Goal: Task Accomplishment & Management: Manage account settings

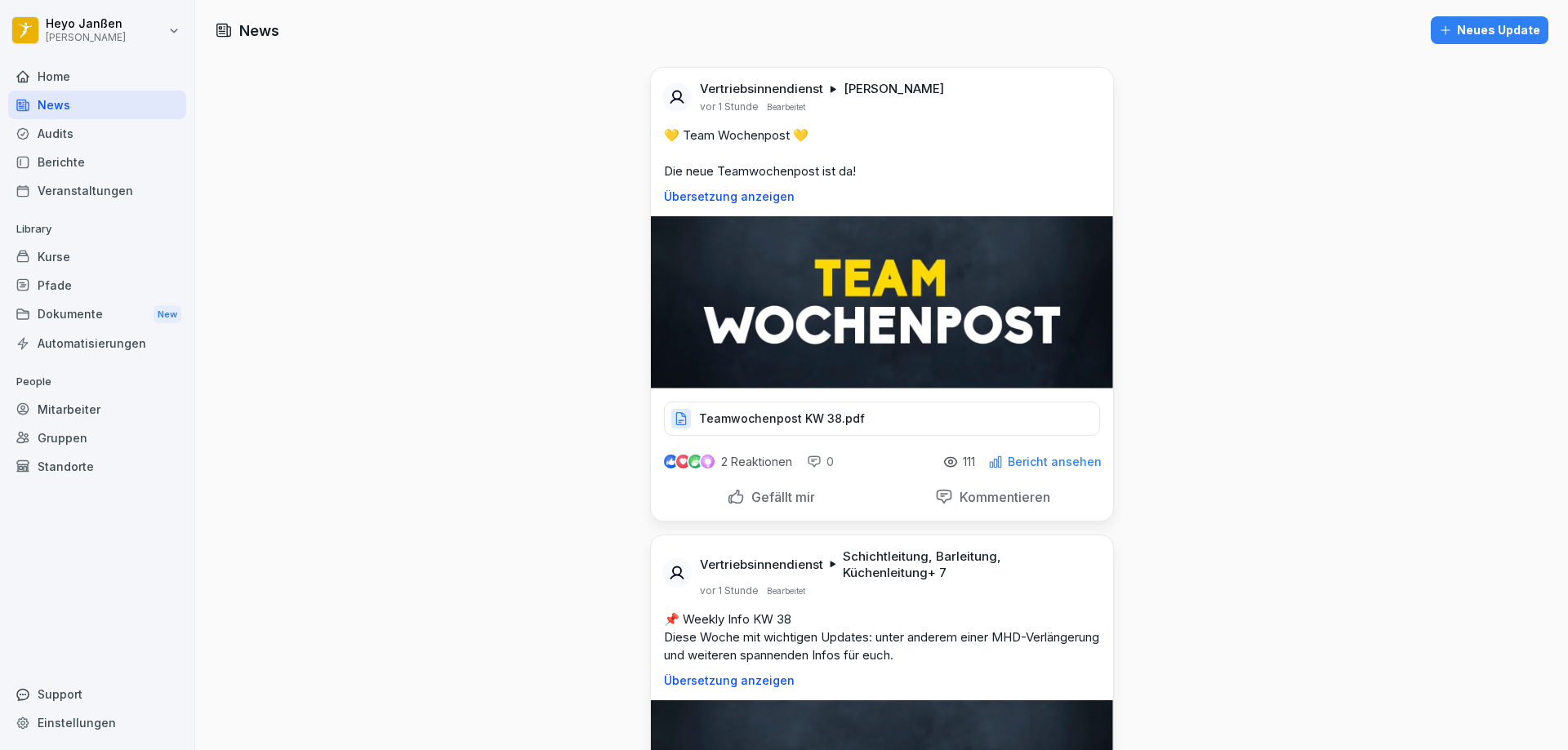
click at [79, 412] on div "Mitarbeiter" at bounding box center [97, 408] width 178 height 29
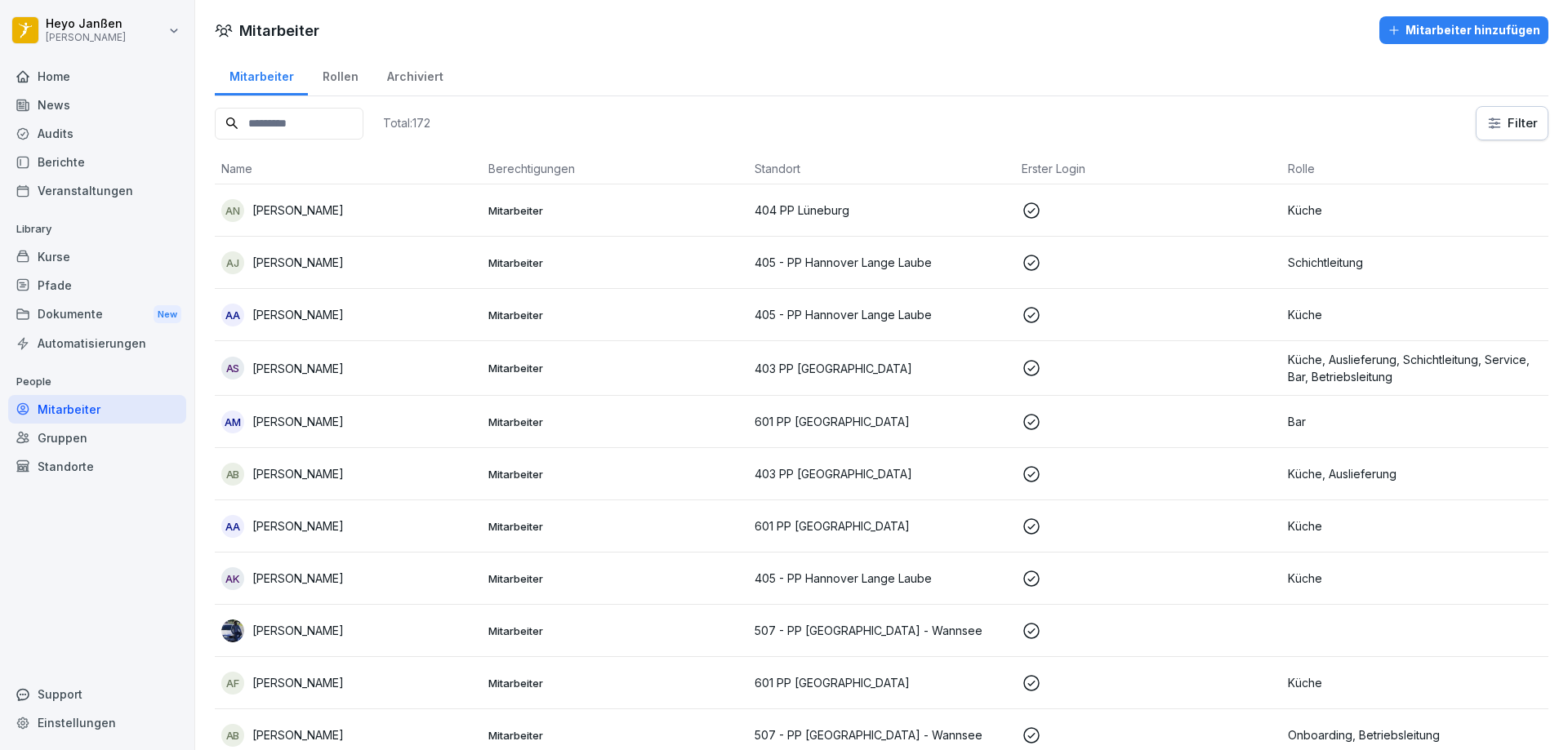
click at [1389, 32] on icon "button" at bounding box center [1393, 29] width 9 height 9
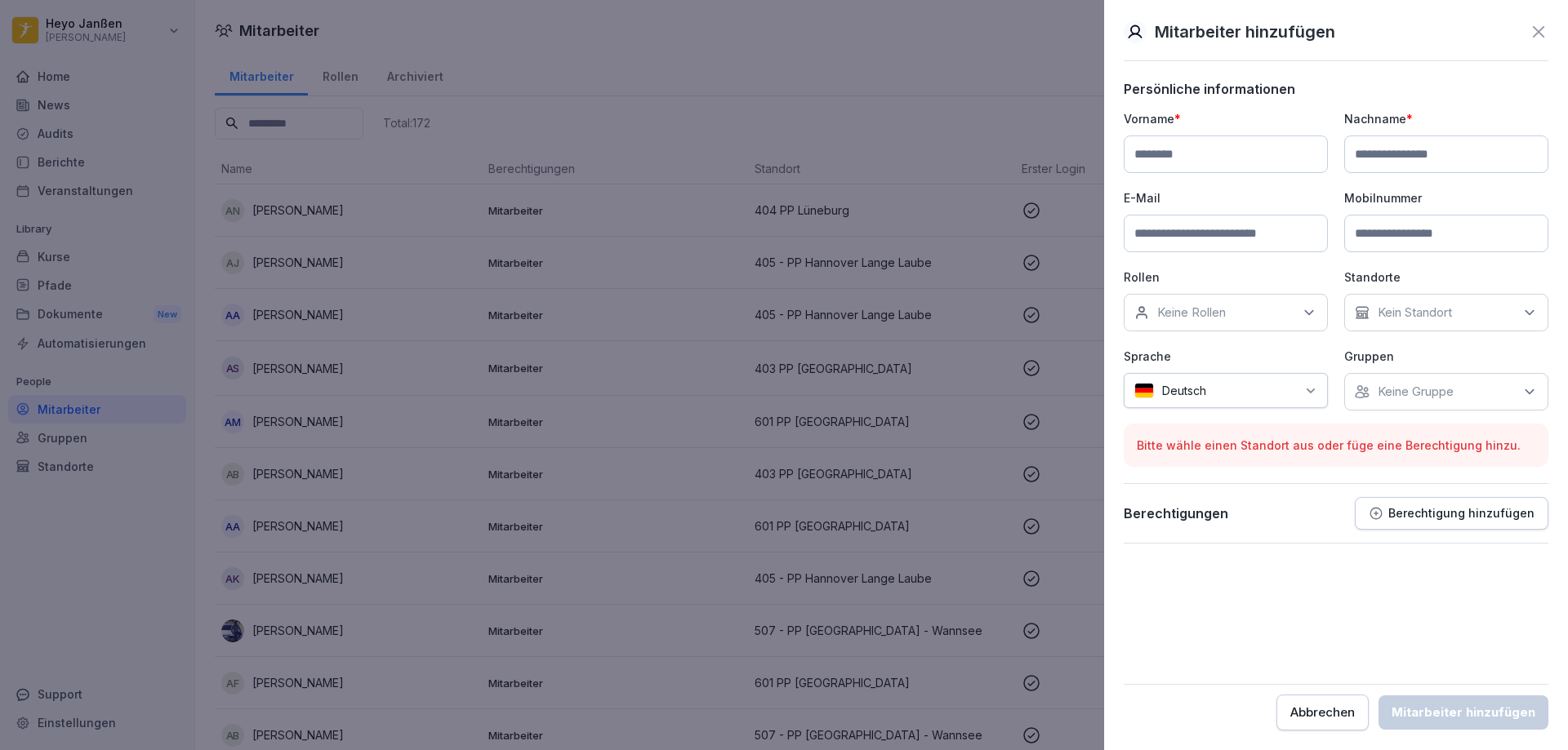
click at [1534, 33] on icon at bounding box center [1539, 32] width 20 height 20
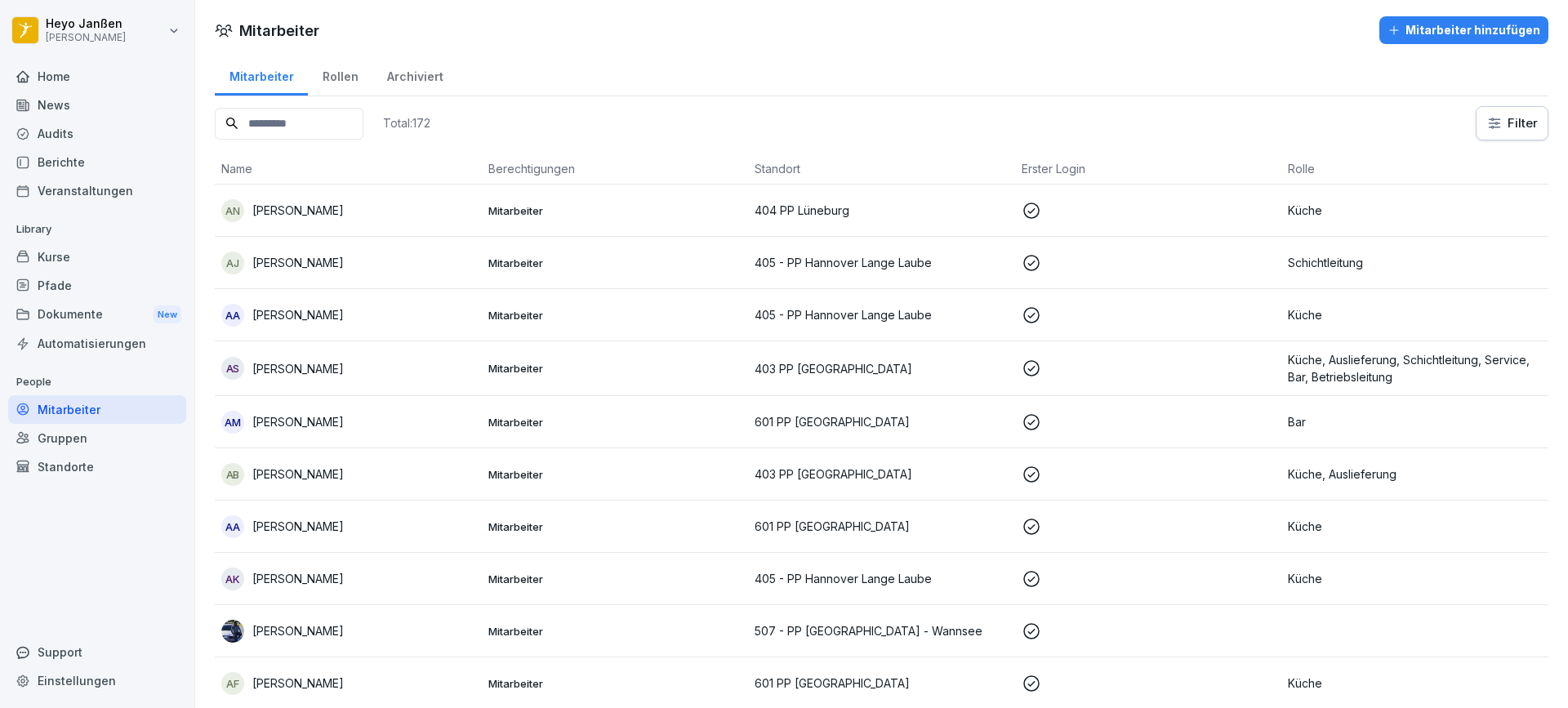
click at [75, 77] on div "Home" at bounding box center [97, 76] width 178 height 29
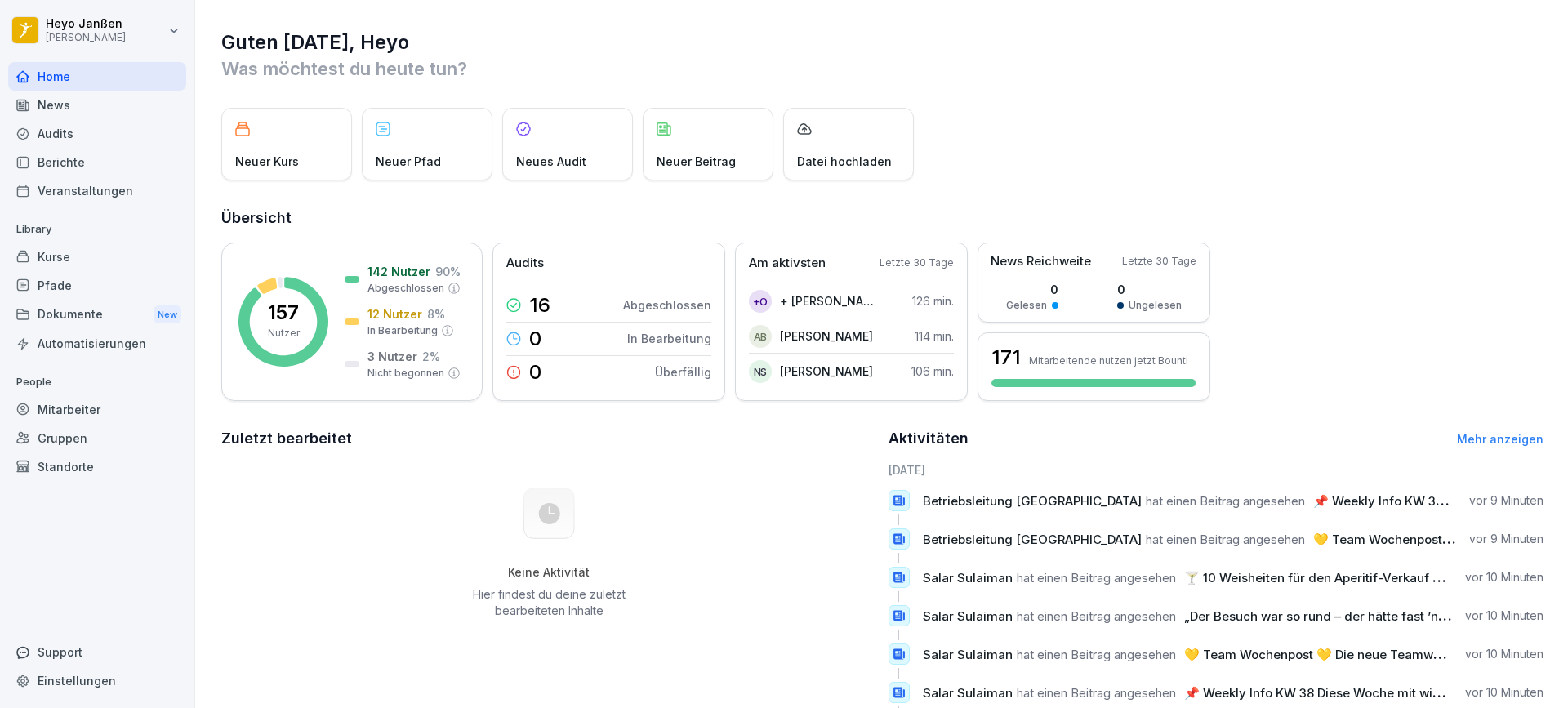
click at [60, 105] on div "News" at bounding box center [97, 105] width 178 height 29
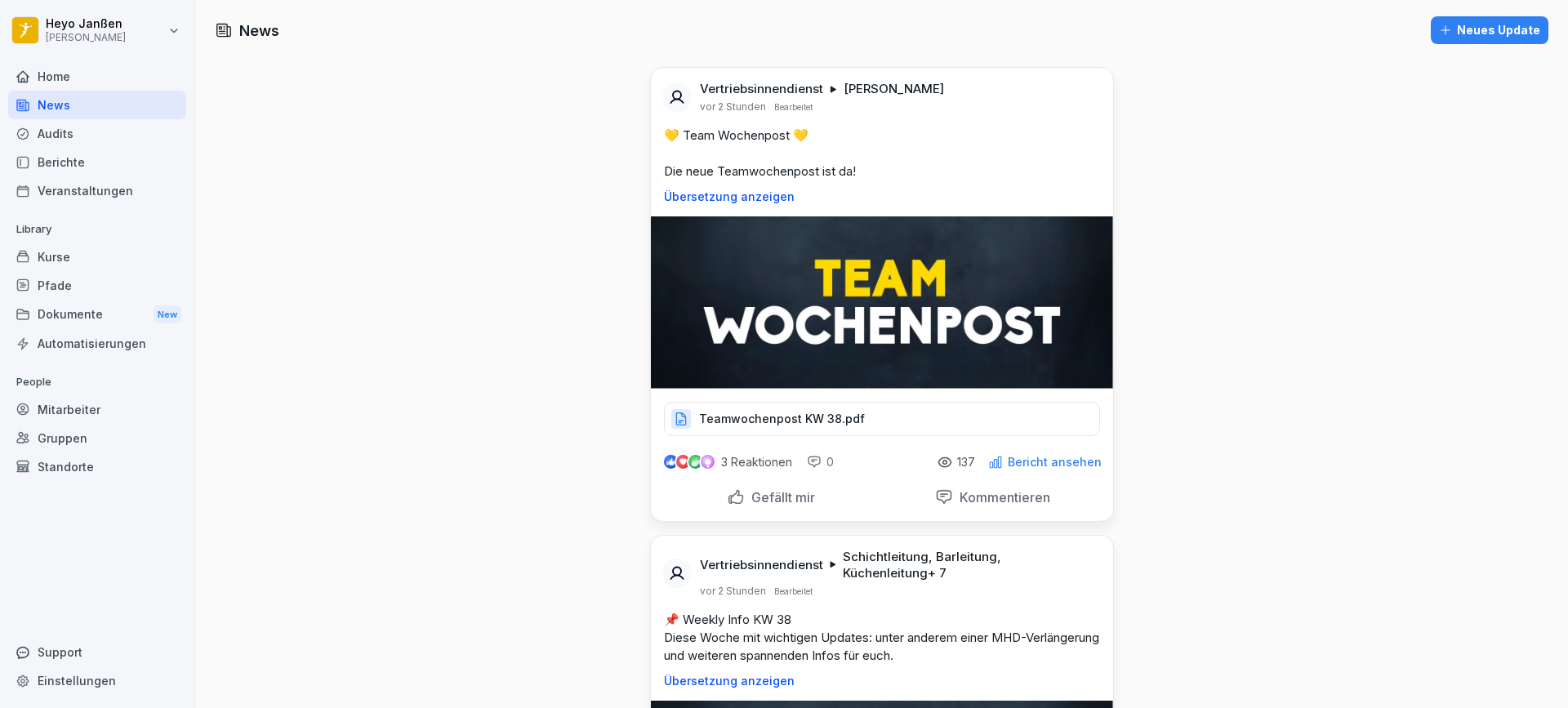
click at [59, 411] on div "Mitarbeiter" at bounding box center [97, 409] width 178 height 29
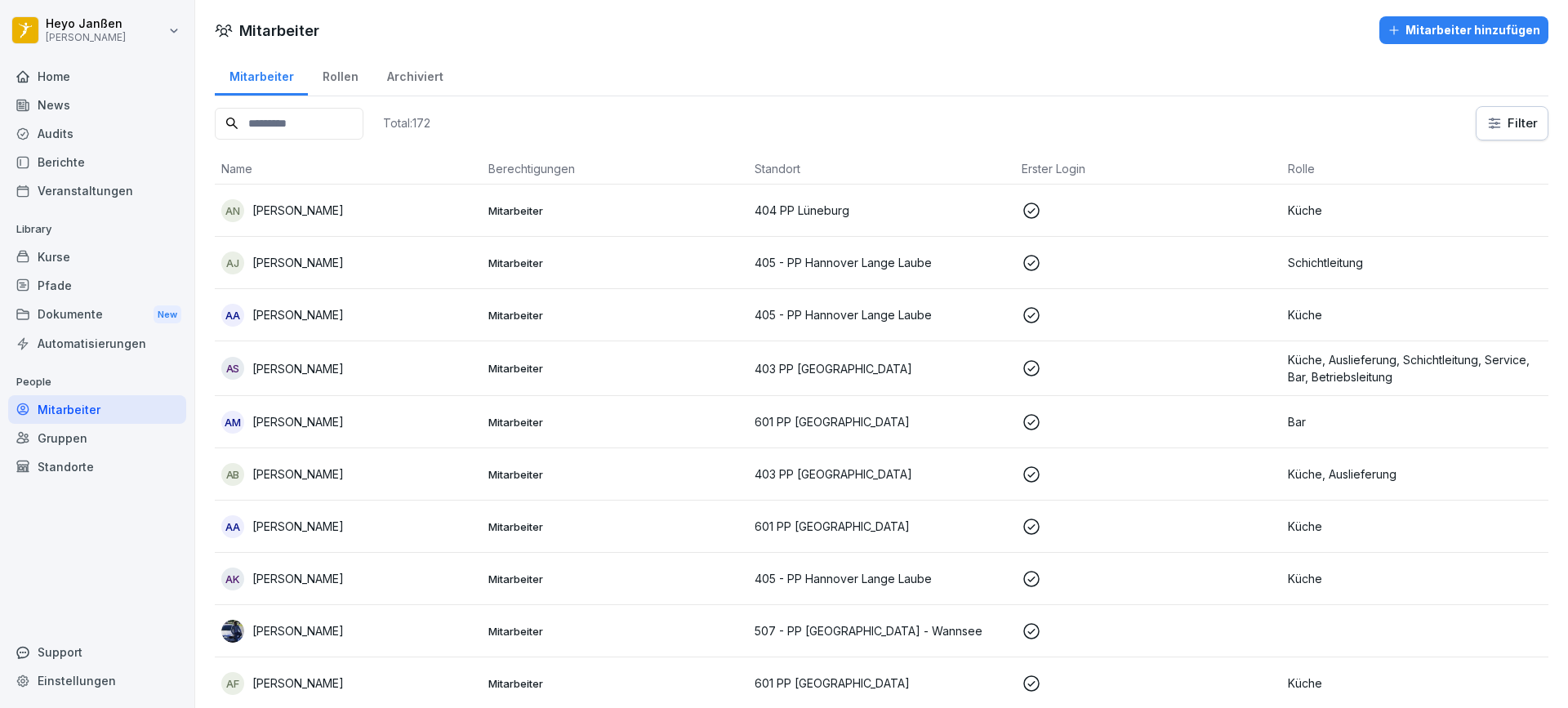
click at [1443, 41] on button "Mitarbeiter hinzufügen" at bounding box center [1463, 30] width 169 height 28
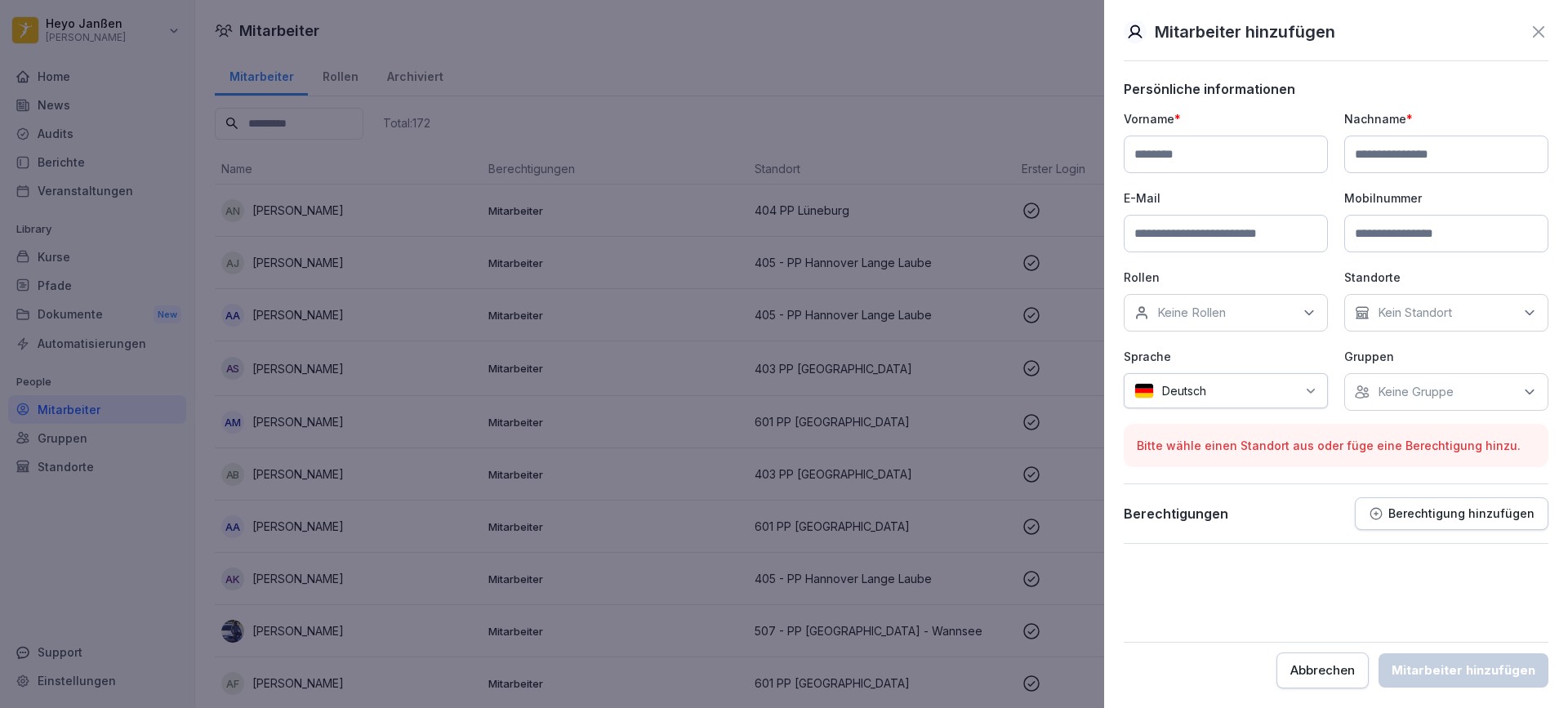
click at [1157, 149] on input at bounding box center [1225, 155] width 204 height 38
type input "********"
type input "*******"
click at [1222, 226] on input at bounding box center [1225, 234] width 204 height 38
type input "**********"
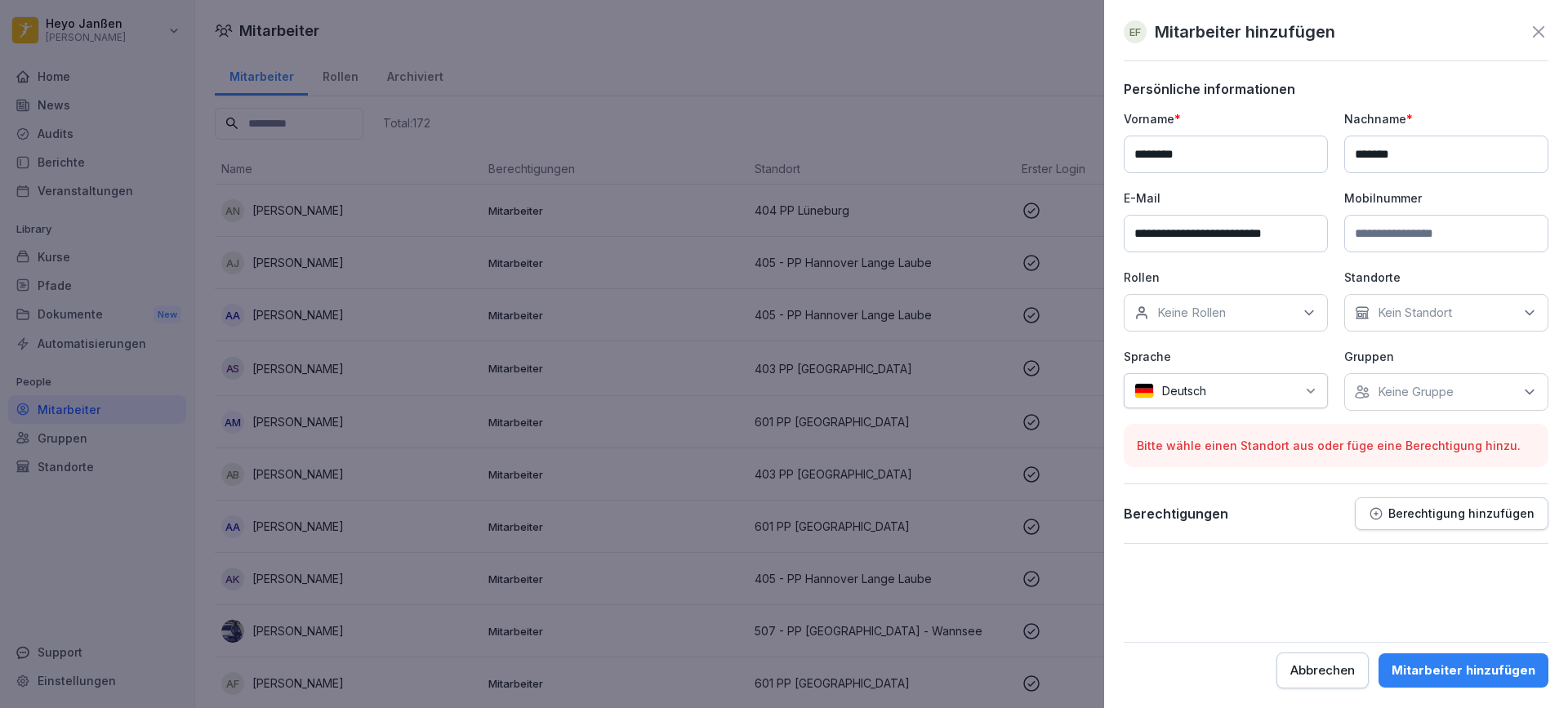
click at [1313, 322] on div "Keine Rollen" at bounding box center [1225, 313] width 204 height 38
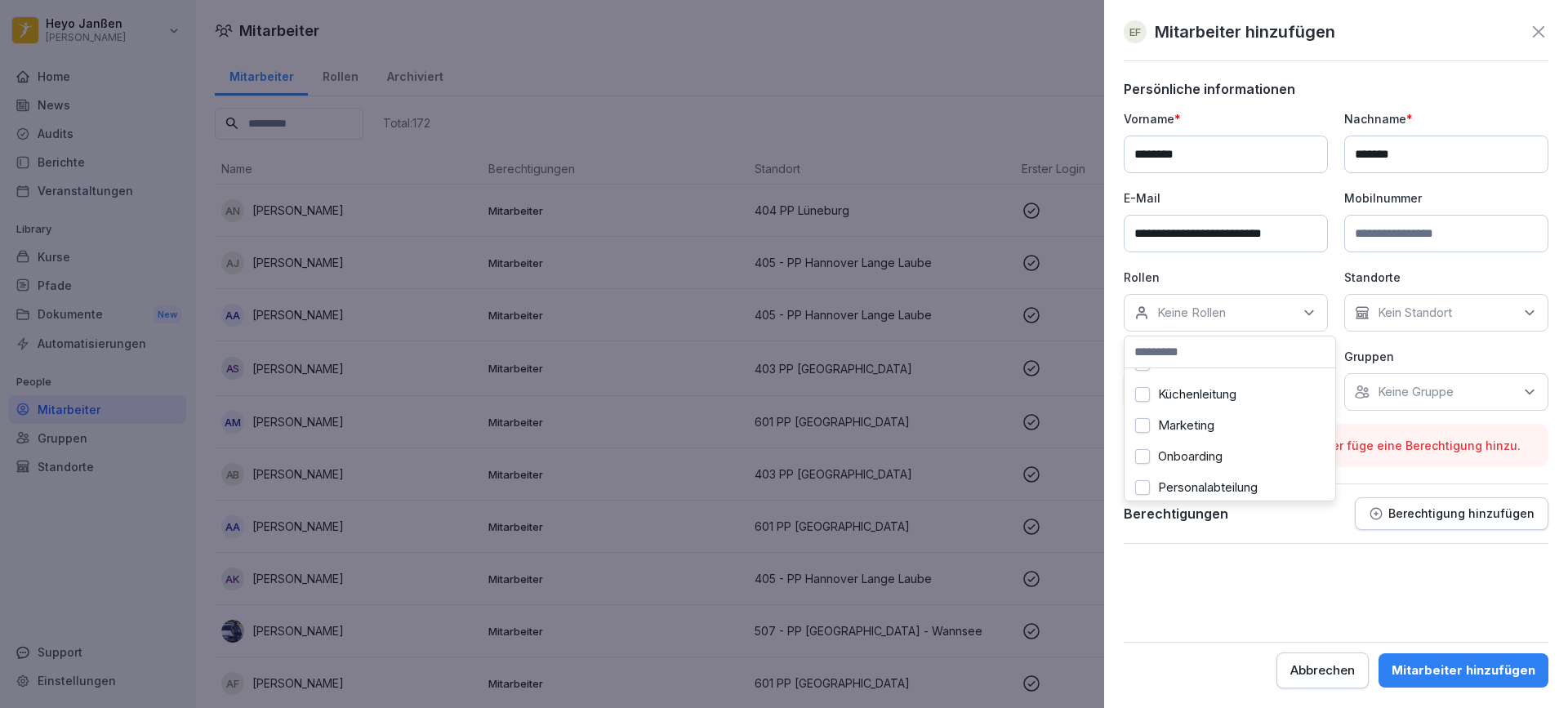
scroll to position [408, 0]
click at [1145, 447] on button "Küche" at bounding box center [1142, 445] width 15 height 15
click at [1301, 350] on input at bounding box center [1230, 352] width 211 height 31
click at [1427, 314] on p "Kein Standort" at bounding box center [1414, 313] width 74 height 16
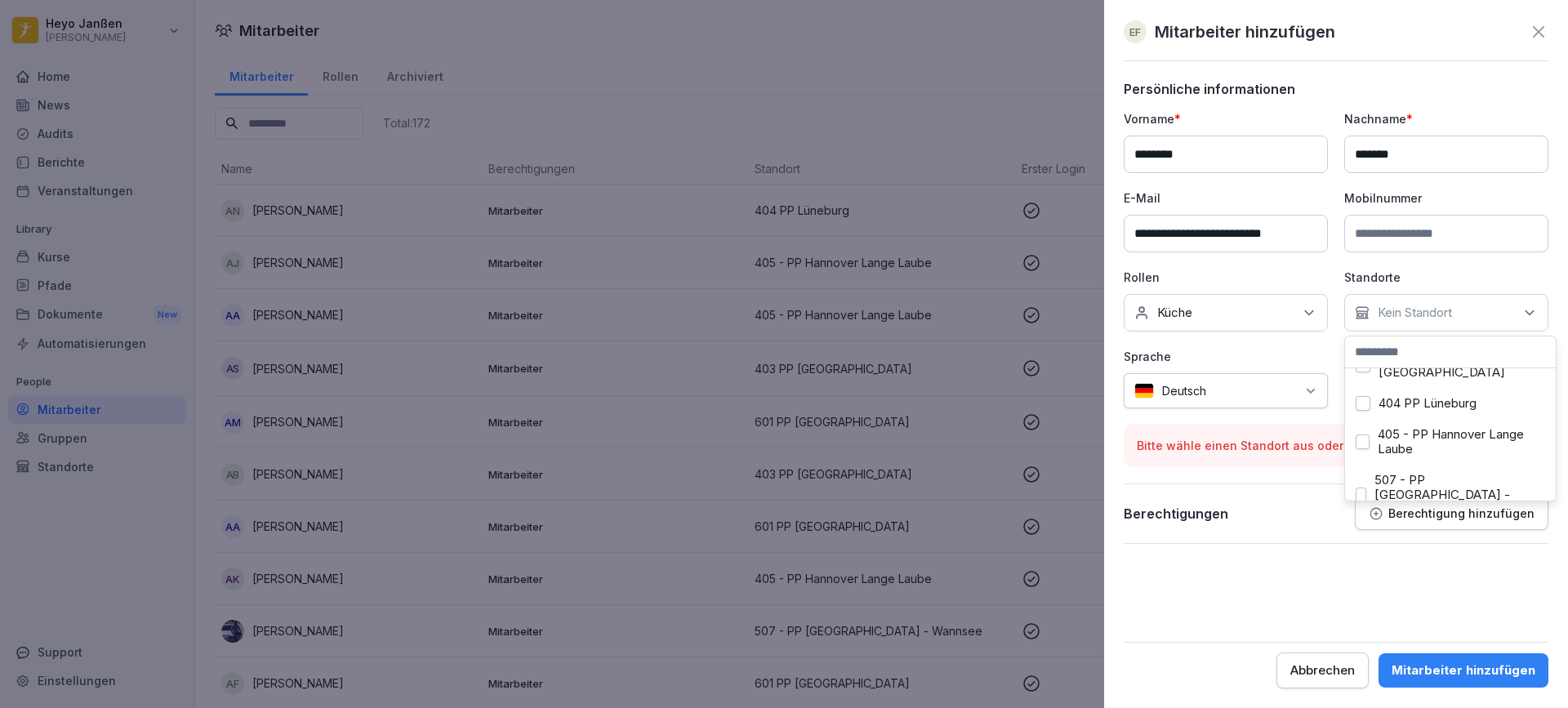
scroll to position [82, 0]
click at [1367, 520] on button "601 PP [GEOGRAPHIC_DATA]" at bounding box center [1363, 527] width 15 height 15
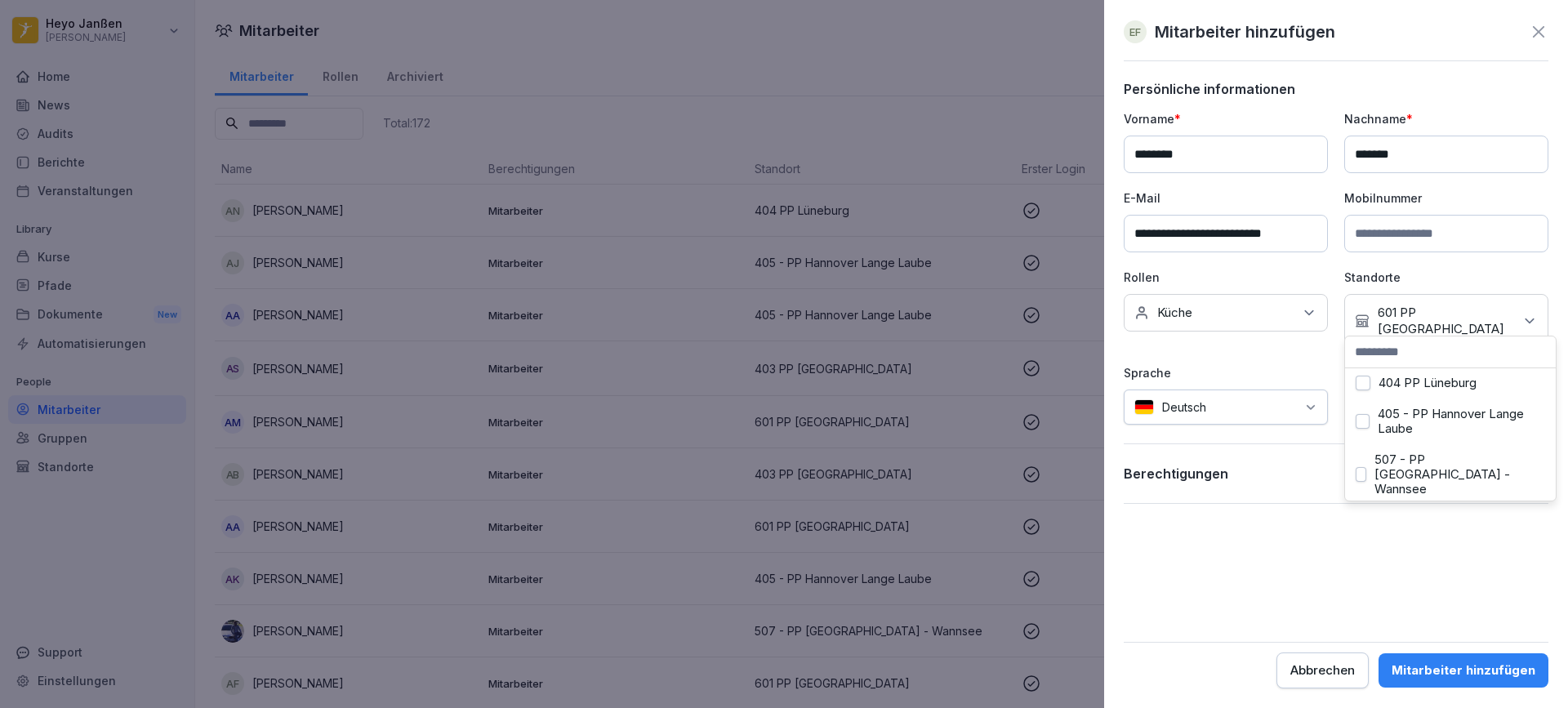
click at [1499, 310] on div "Kein Standort 601 PP [GEOGRAPHIC_DATA]" at bounding box center [1446, 321] width 204 height 54
click at [1447, 257] on div "**********" at bounding box center [1335, 268] width 424 height 316
click at [1312, 401] on icon at bounding box center [1310, 407] width 13 height 13
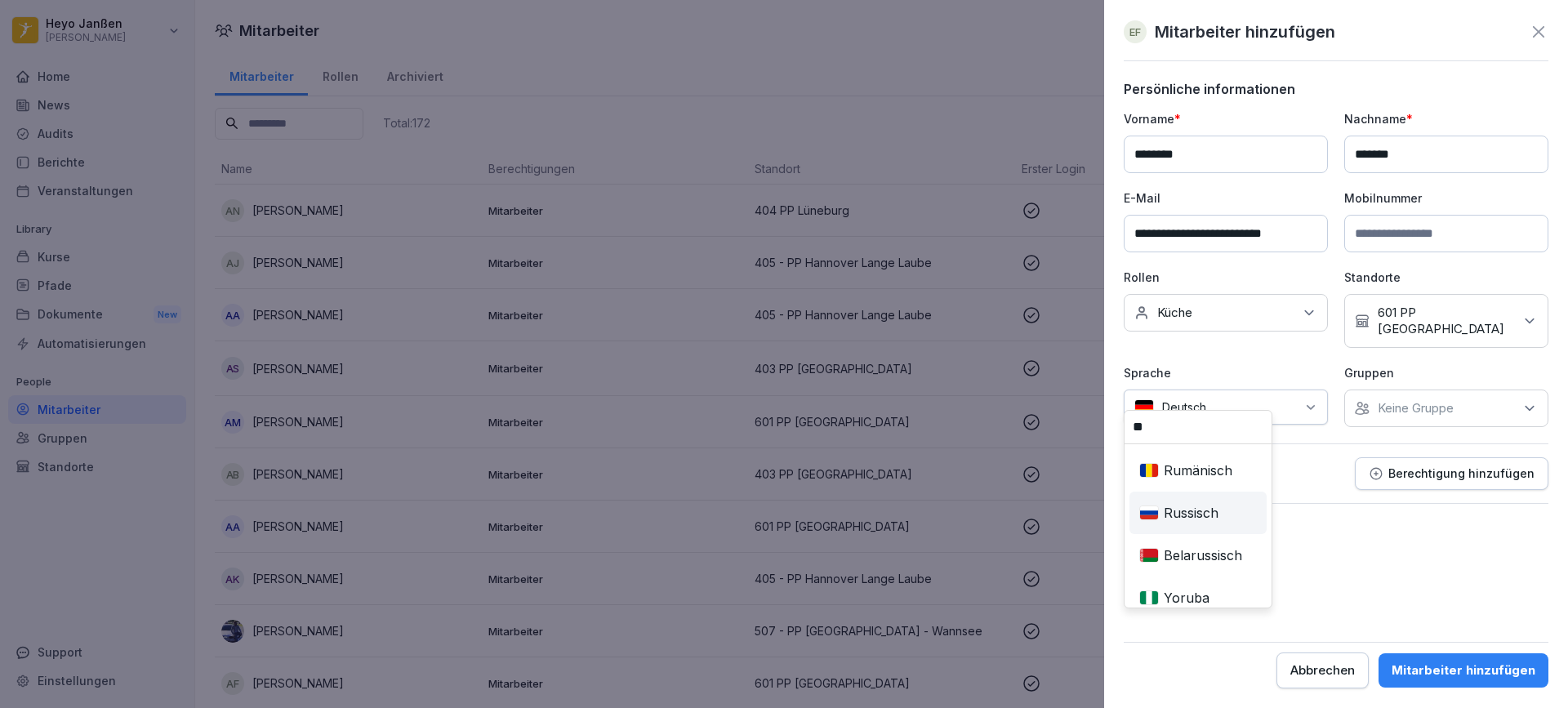
type input "**"
click at [1225, 507] on div "Russisch" at bounding box center [1198, 513] width 131 height 36
click at [1523, 400] on icon at bounding box center [1530, 408] width 16 height 16
click at [1531, 406] on icon at bounding box center [1530, 408] width 8 height 4
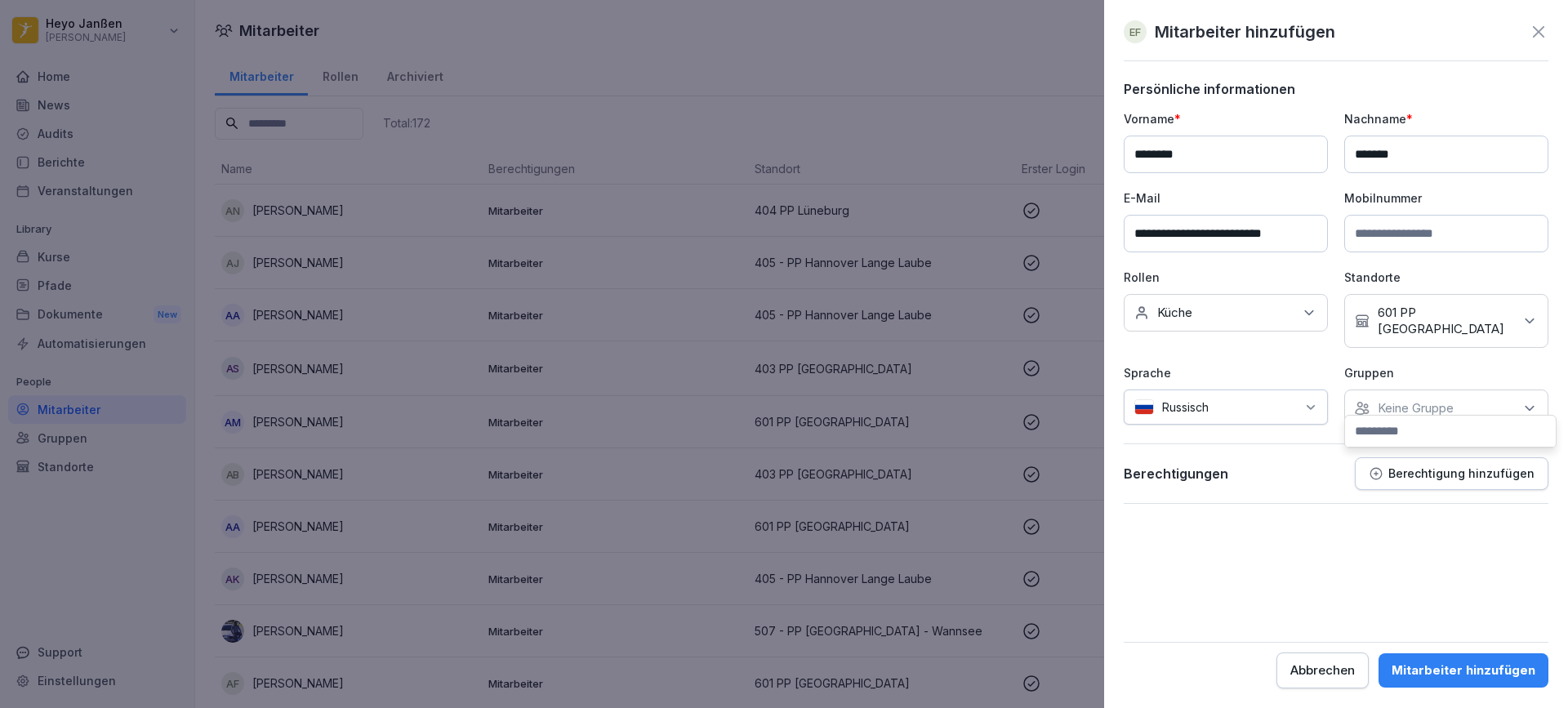
click at [1531, 406] on icon at bounding box center [1530, 408] width 8 height 4
click at [1306, 457] on div "Berechtigungen Berechtigung hinzufügen" at bounding box center [1335, 473] width 424 height 33
click at [1383, 466] on icon "button" at bounding box center [1376, 473] width 15 height 15
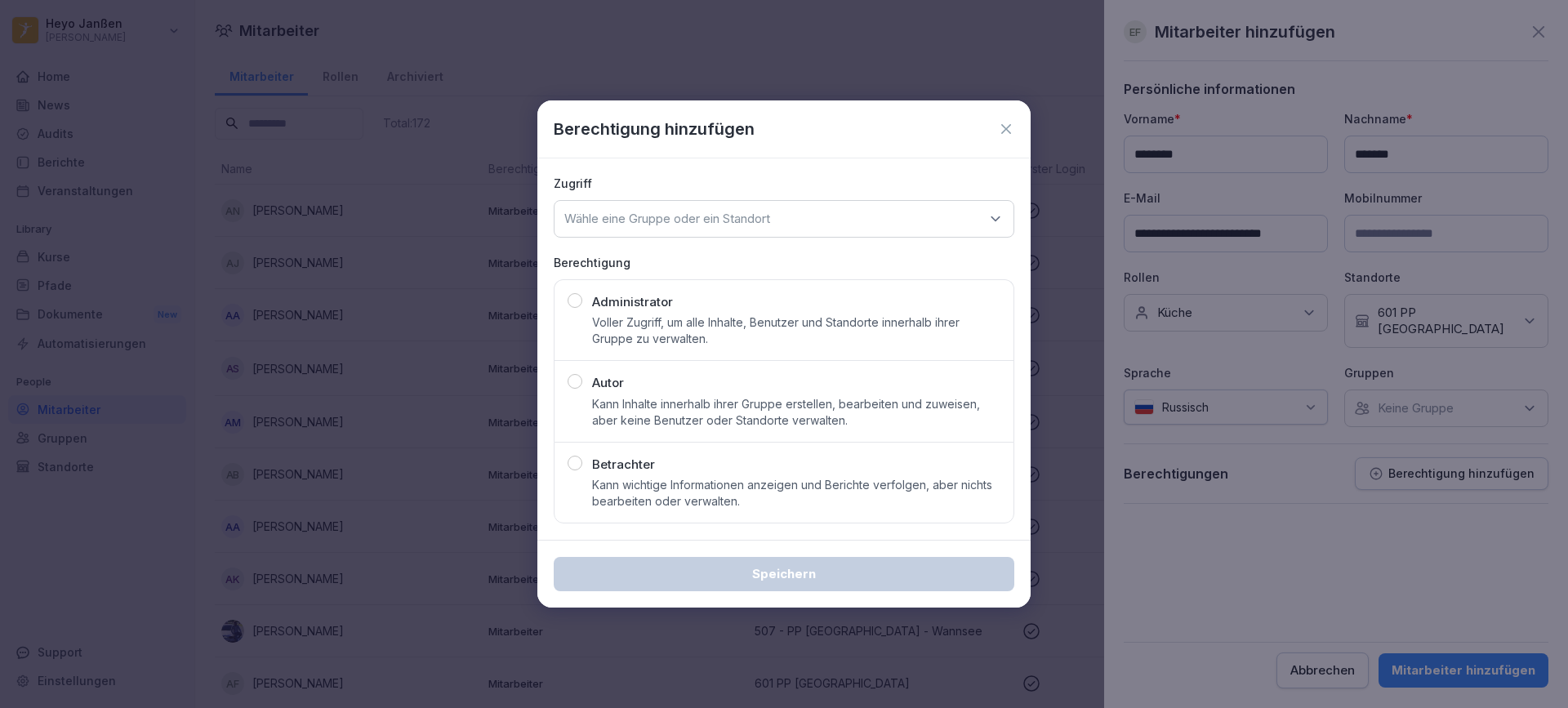
click at [761, 486] on p "Kann wichtige Informationen anzeigen und Berichte verfolgen, aber nichts bearbe…" at bounding box center [795, 493] width 408 height 33
click at [987, 225] on icon at bounding box center [995, 219] width 16 height 16
type input "*"
type input "***"
click at [859, 315] on div "601 PP [GEOGRAPHIC_DATA]" at bounding box center [783, 320] width 450 height 31
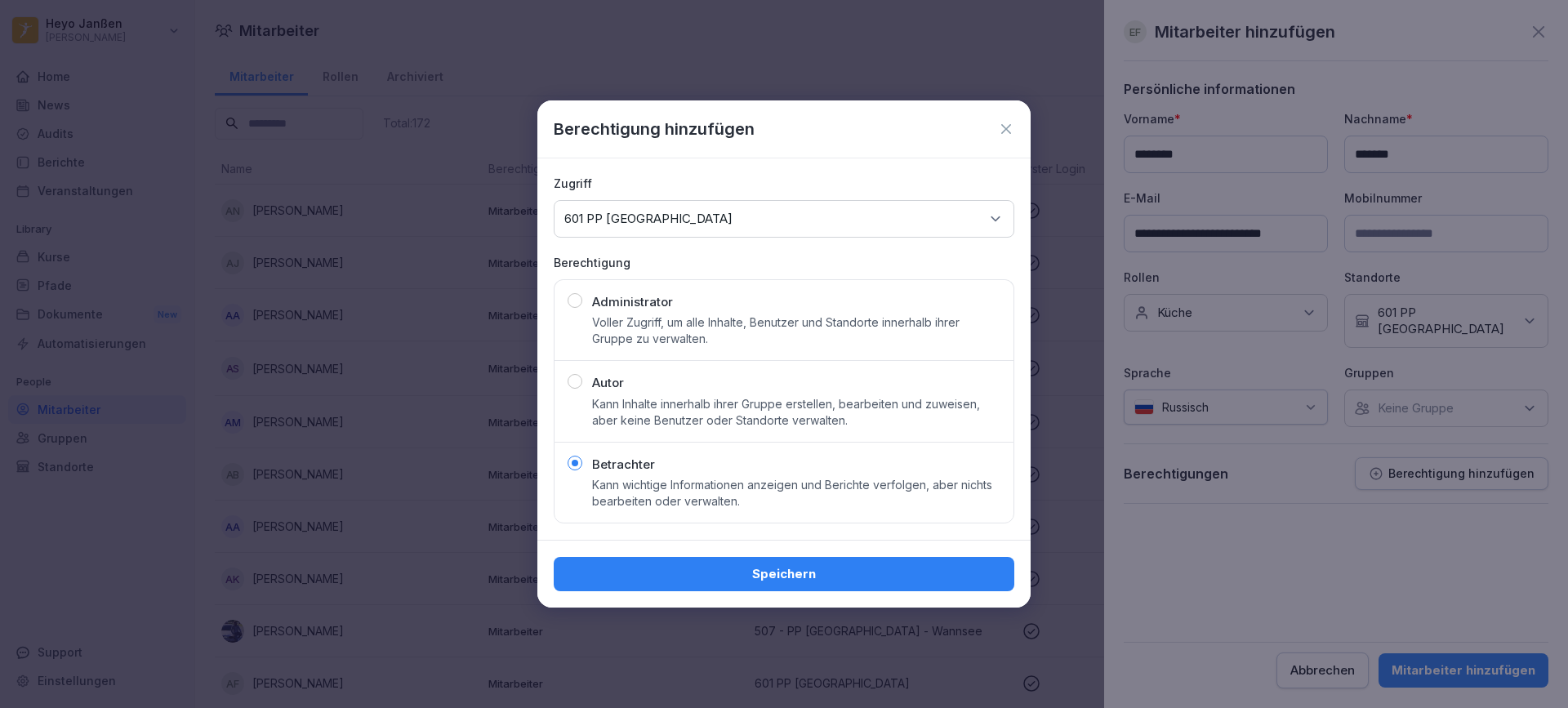
click at [915, 566] on div "Speichern" at bounding box center [783, 574] width 434 height 18
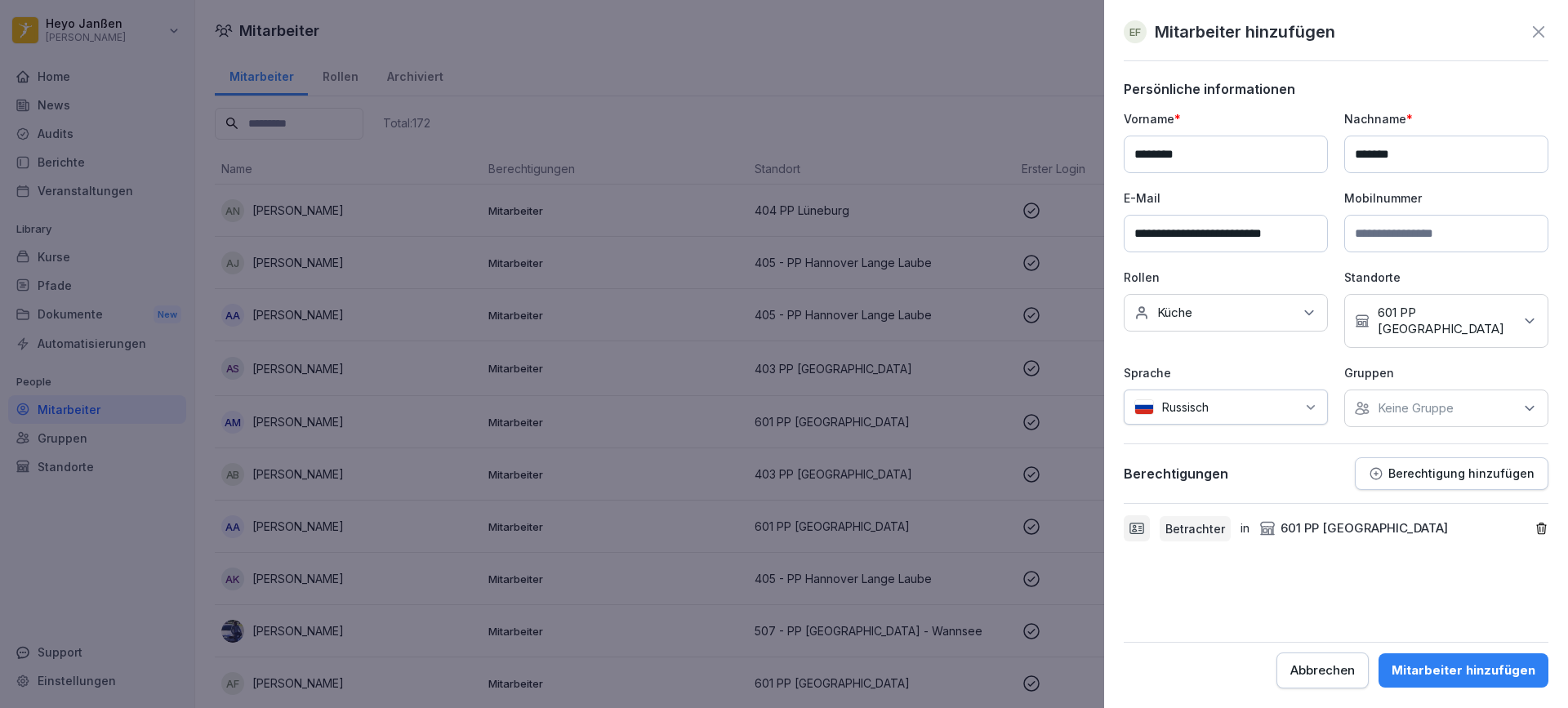
click at [1436, 667] on div "Mitarbeiter hinzufügen" at bounding box center [1463, 670] width 144 height 18
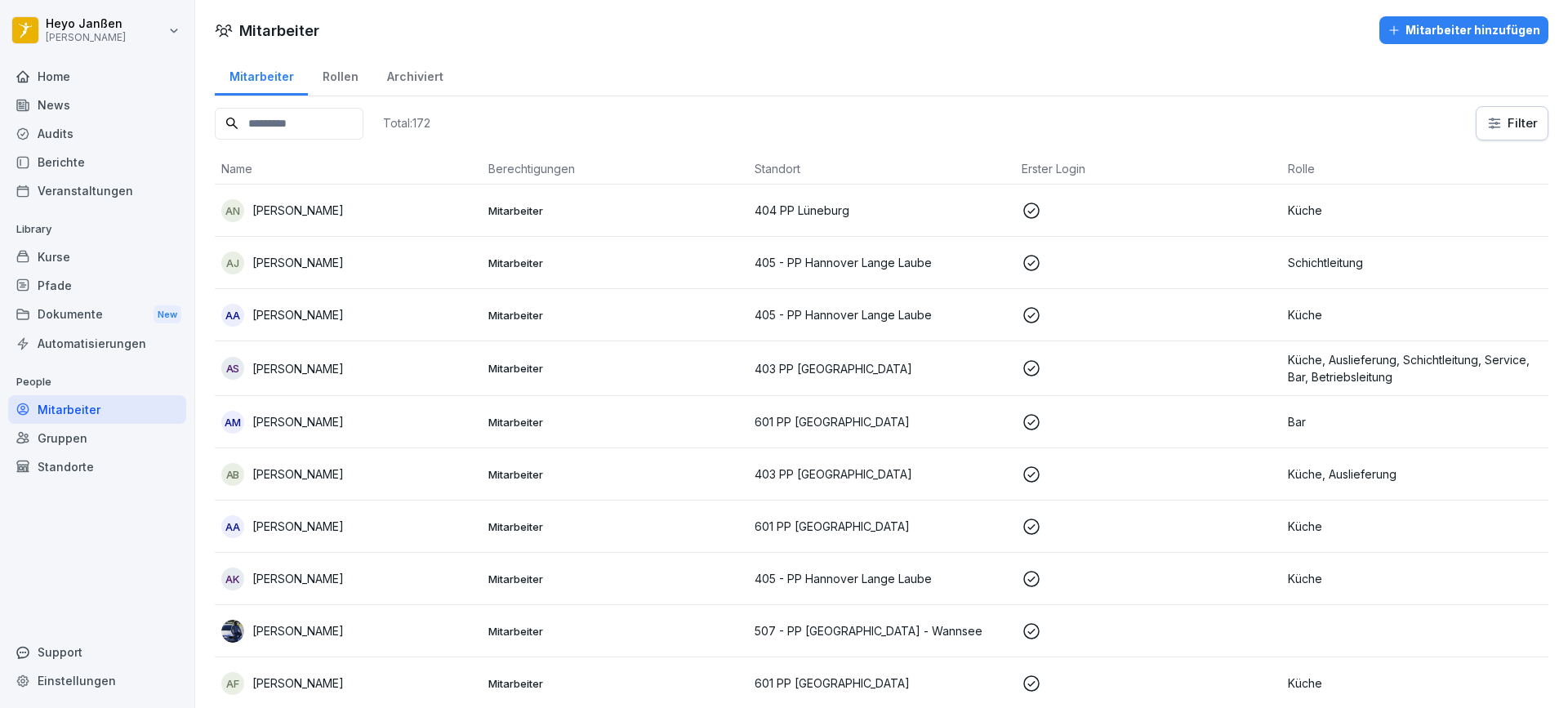
click at [320, 127] on input at bounding box center [289, 123] width 149 height 32
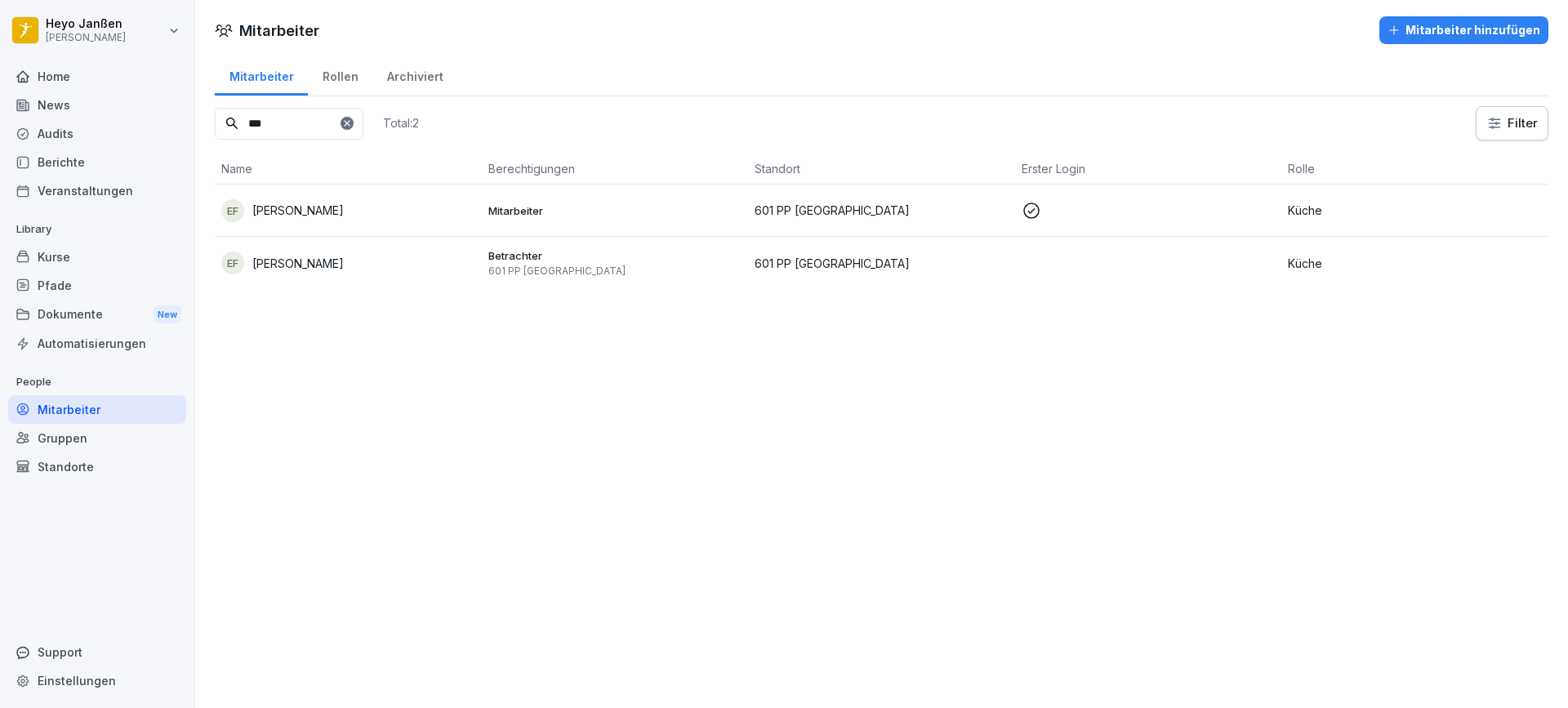
type input "***"
click at [261, 262] on p "[PERSON_NAME]" at bounding box center [298, 263] width 92 height 17
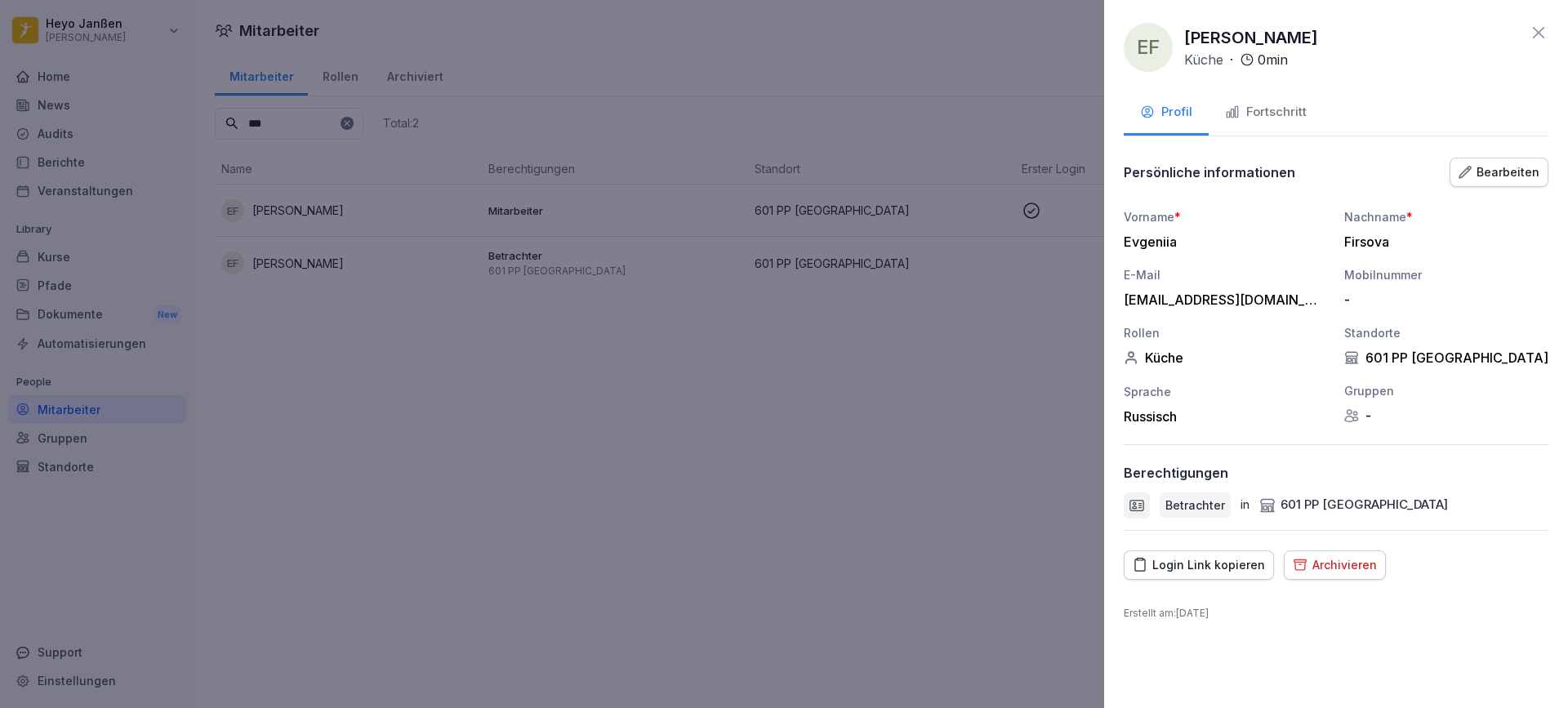
click at [1297, 122] on button "Fortschritt" at bounding box center [1266, 114] width 114 height 44
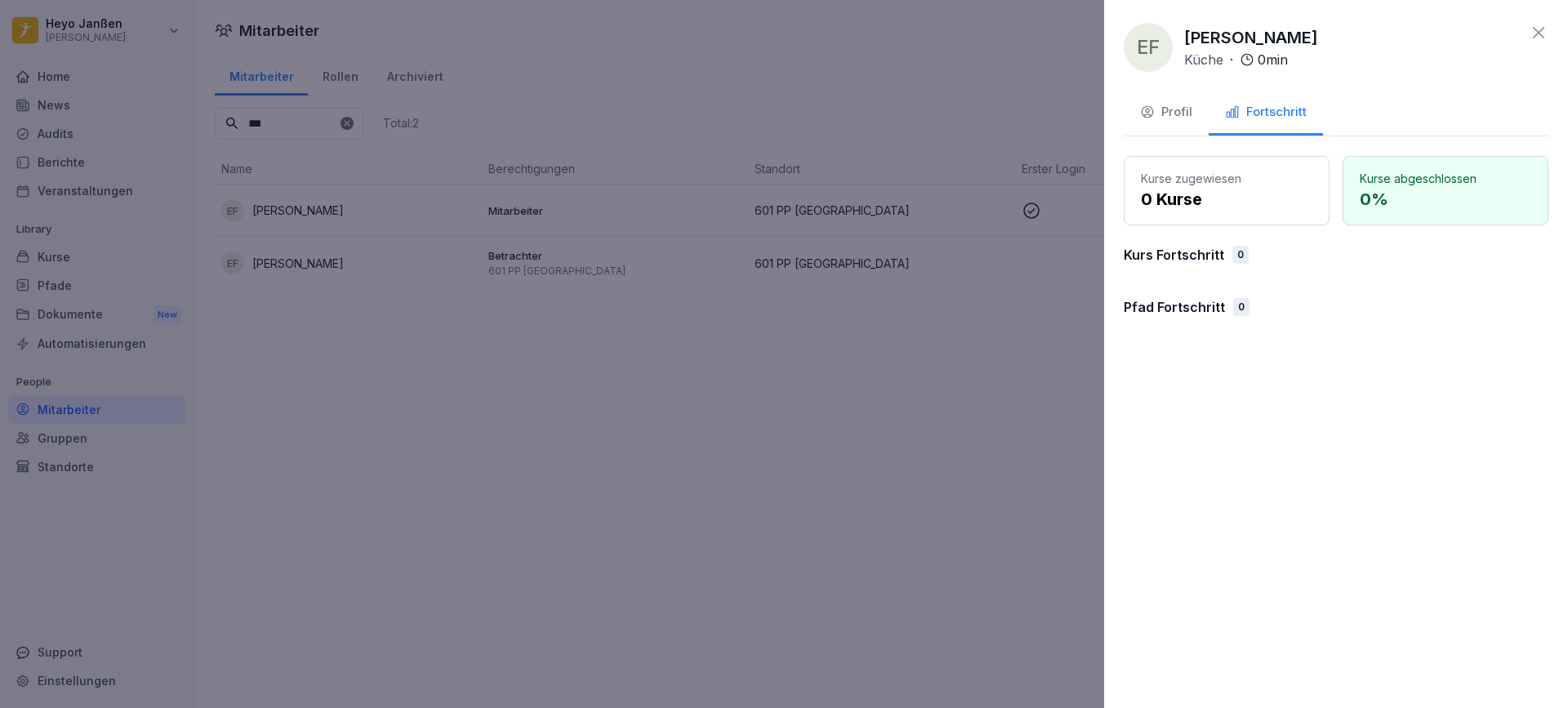
click at [326, 215] on div at bounding box center [784, 354] width 1568 height 708
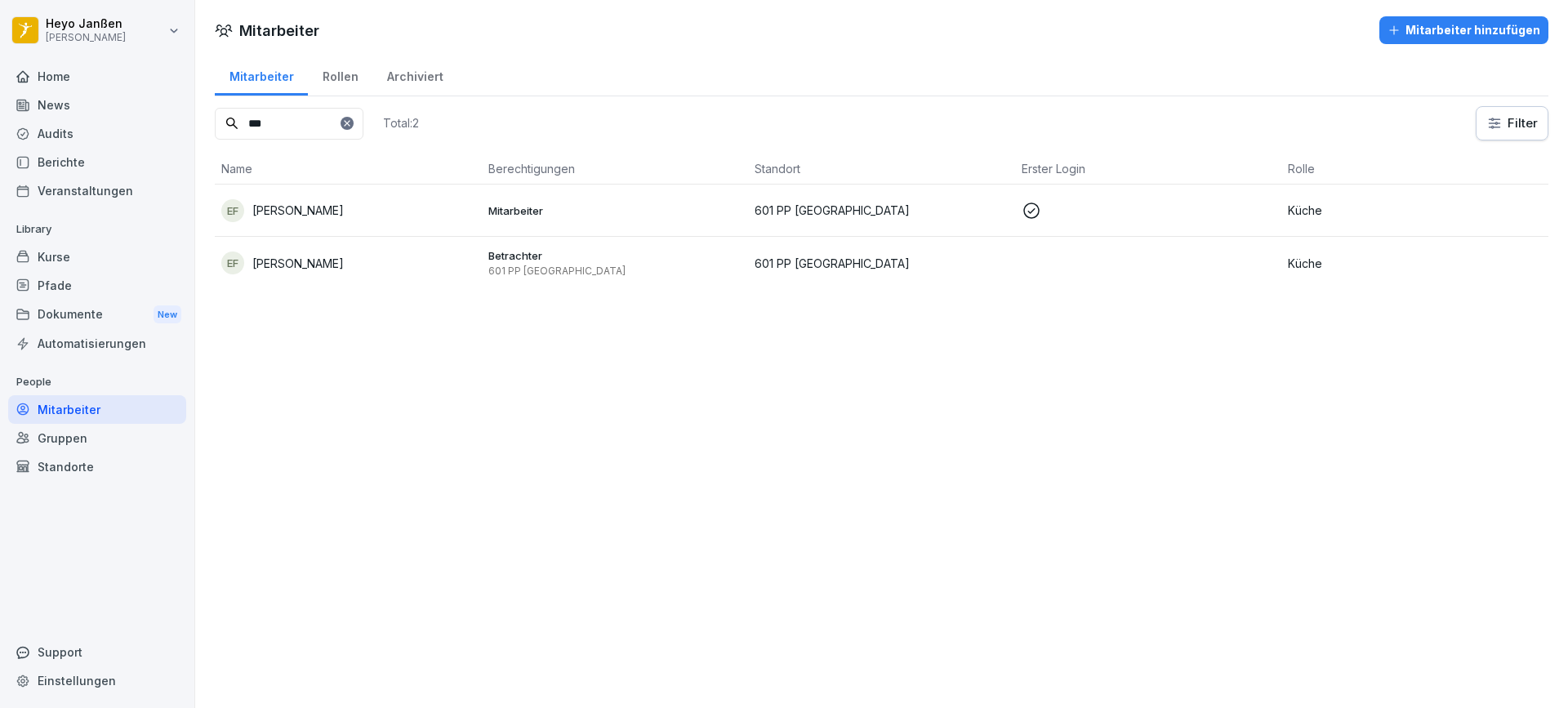
click at [326, 215] on p "[PERSON_NAME]" at bounding box center [298, 210] width 92 height 17
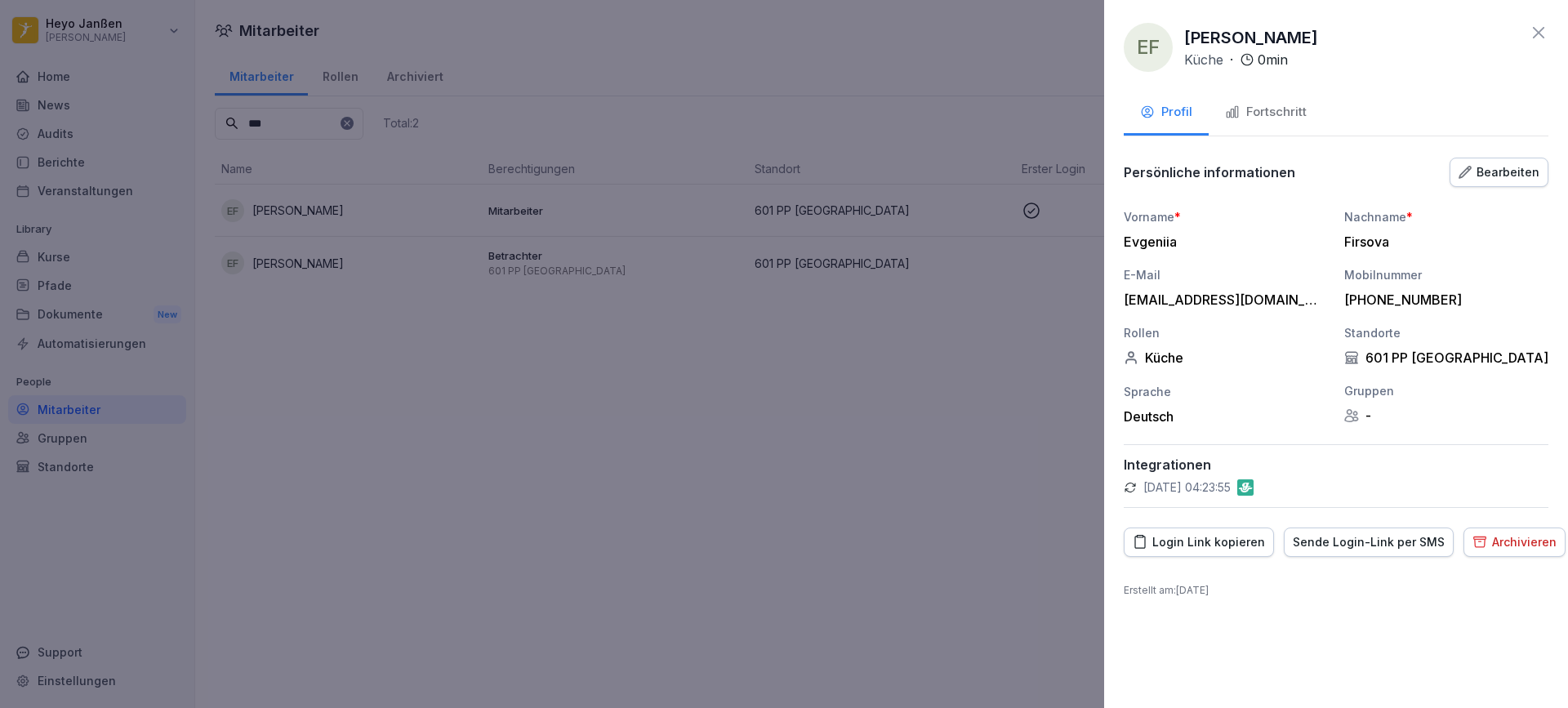
click at [1262, 111] on div "Fortschritt" at bounding box center [1266, 112] width 82 height 19
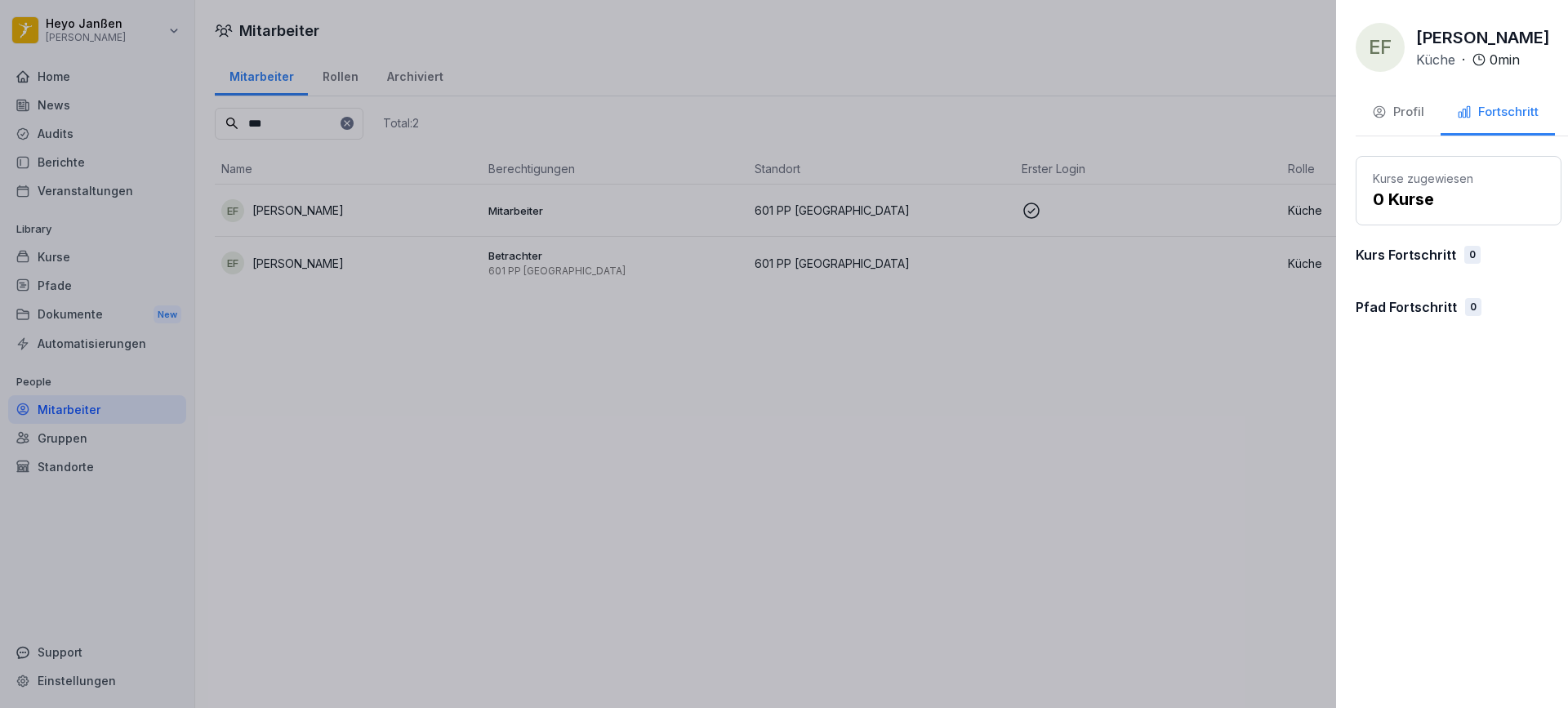
click at [280, 266] on div at bounding box center [784, 354] width 1568 height 708
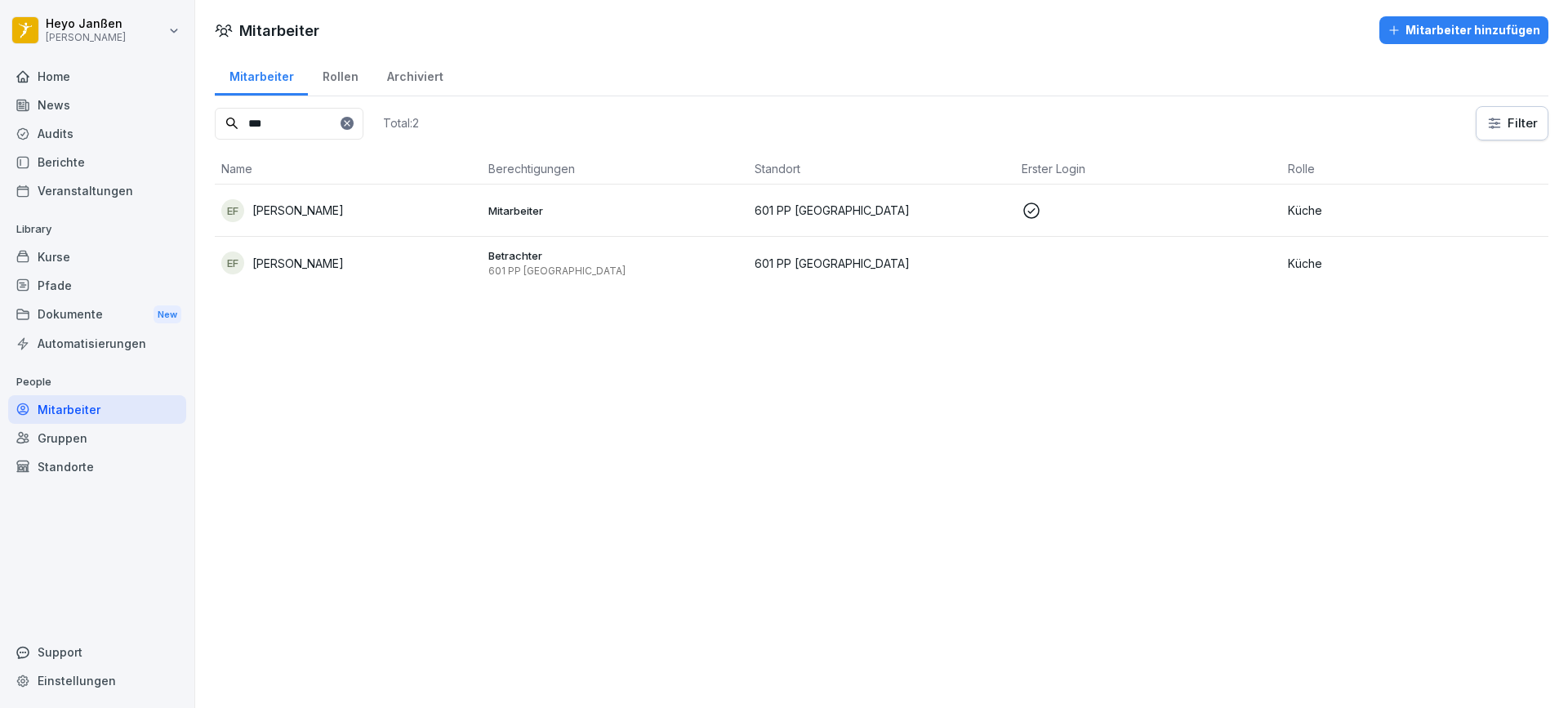
click at [517, 271] on p "601 PP [GEOGRAPHIC_DATA]" at bounding box center [615, 271] width 254 height 13
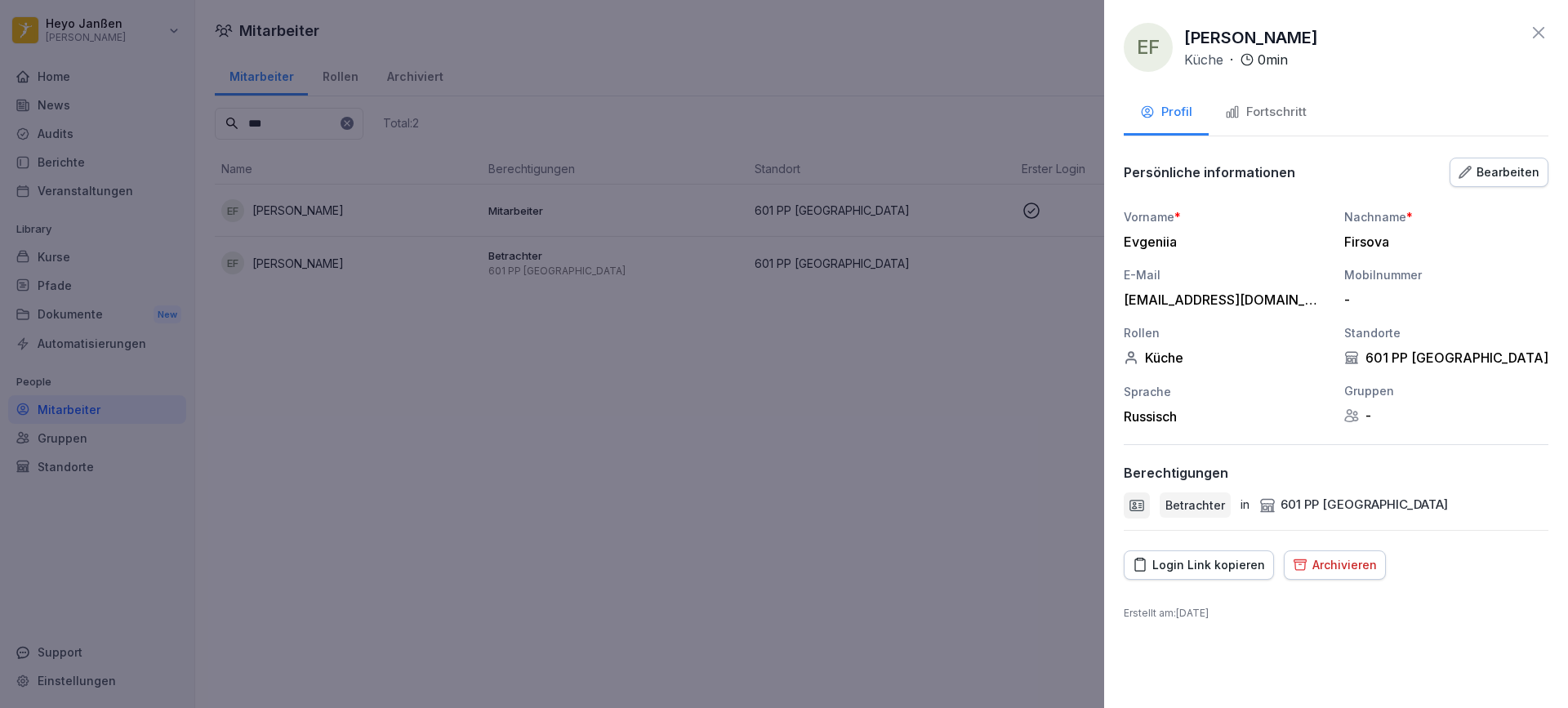
click at [1518, 168] on div "Bearbeiten" at bounding box center [1499, 173] width 81 height 18
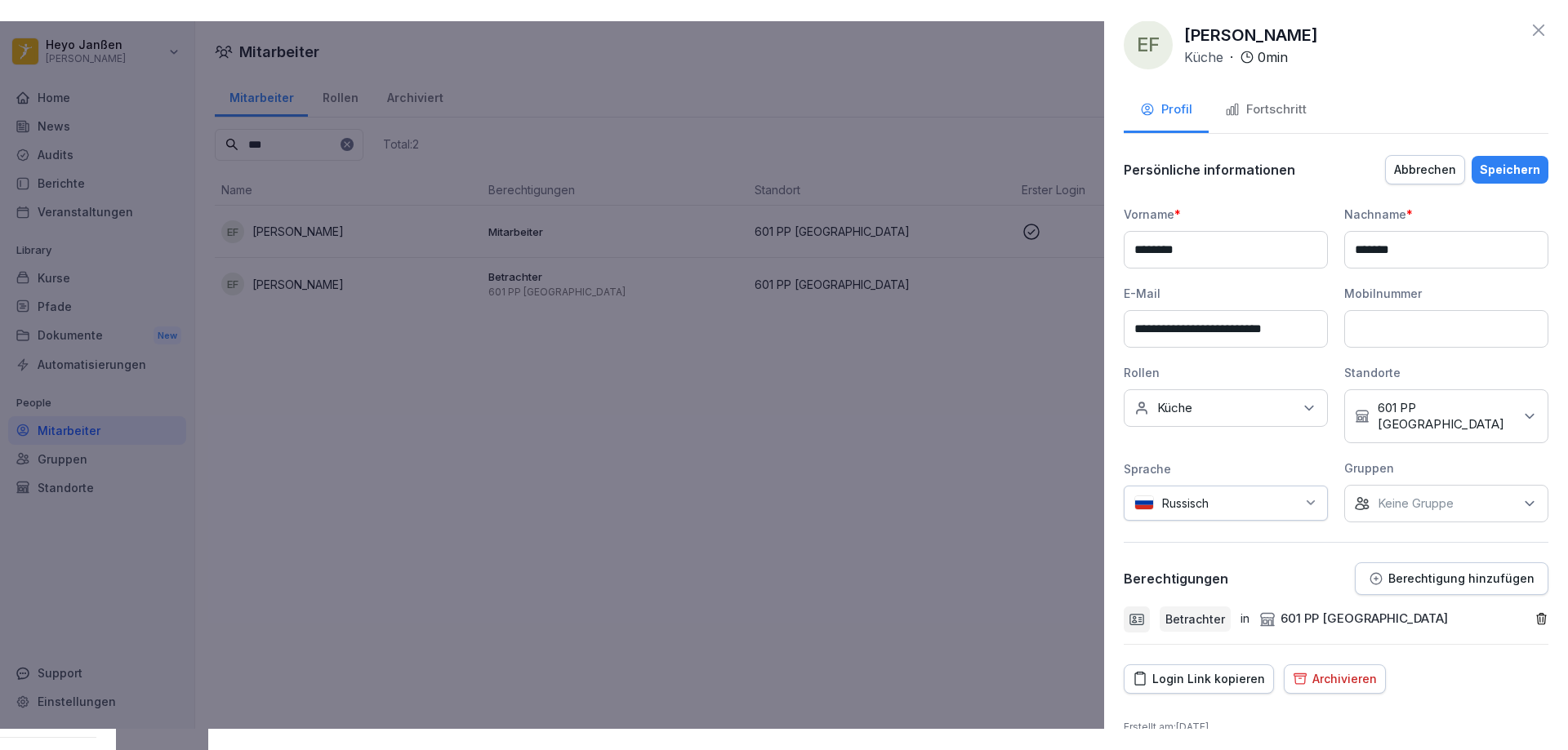
scroll to position [36, 0]
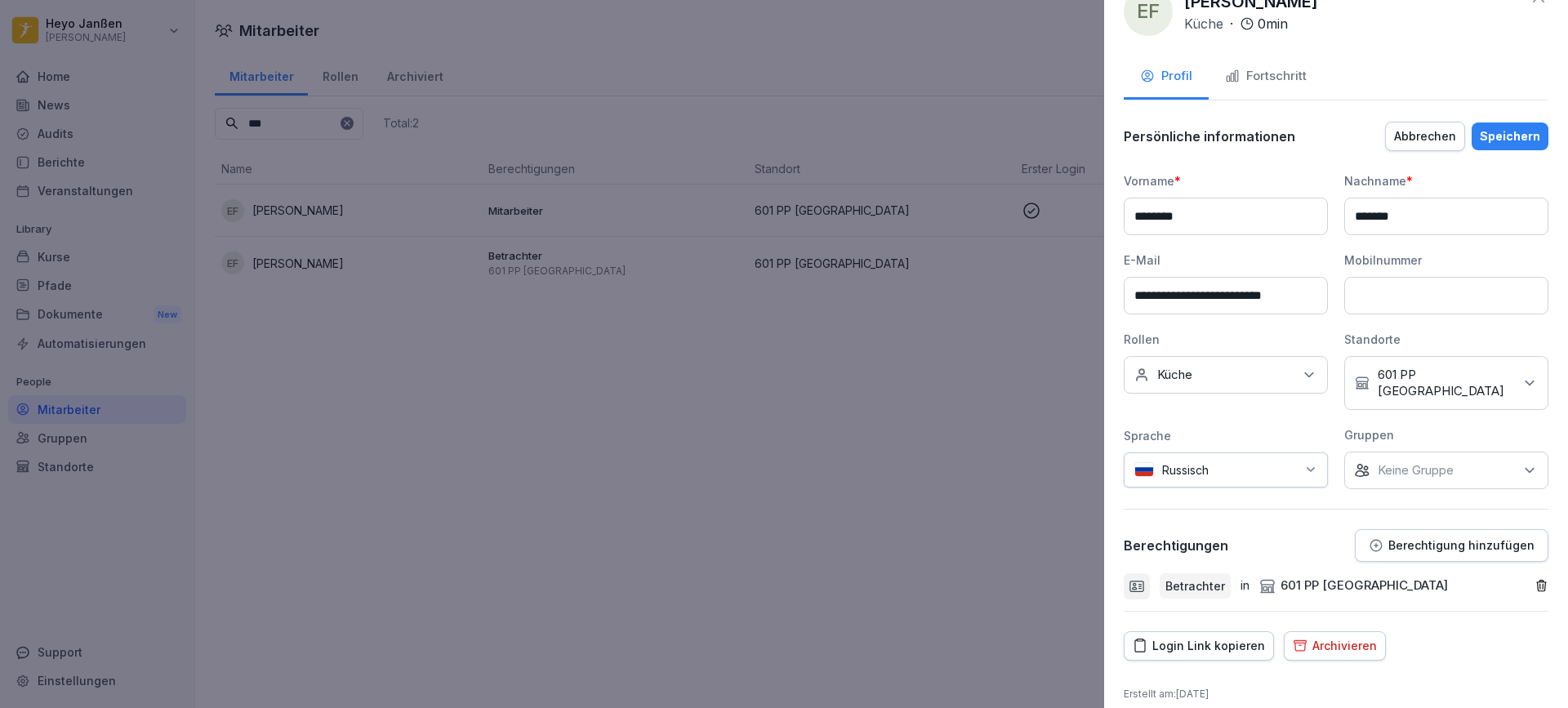
drag, startPoint x: 1329, startPoint y: 628, endPoint x: 1329, endPoint y: 638, distance: 10.0
click at [1329, 650] on div "**********" at bounding box center [1335, 354] width 464 height 708
click at [1329, 637] on div "Archivieren" at bounding box center [1334, 646] width 84 height 18
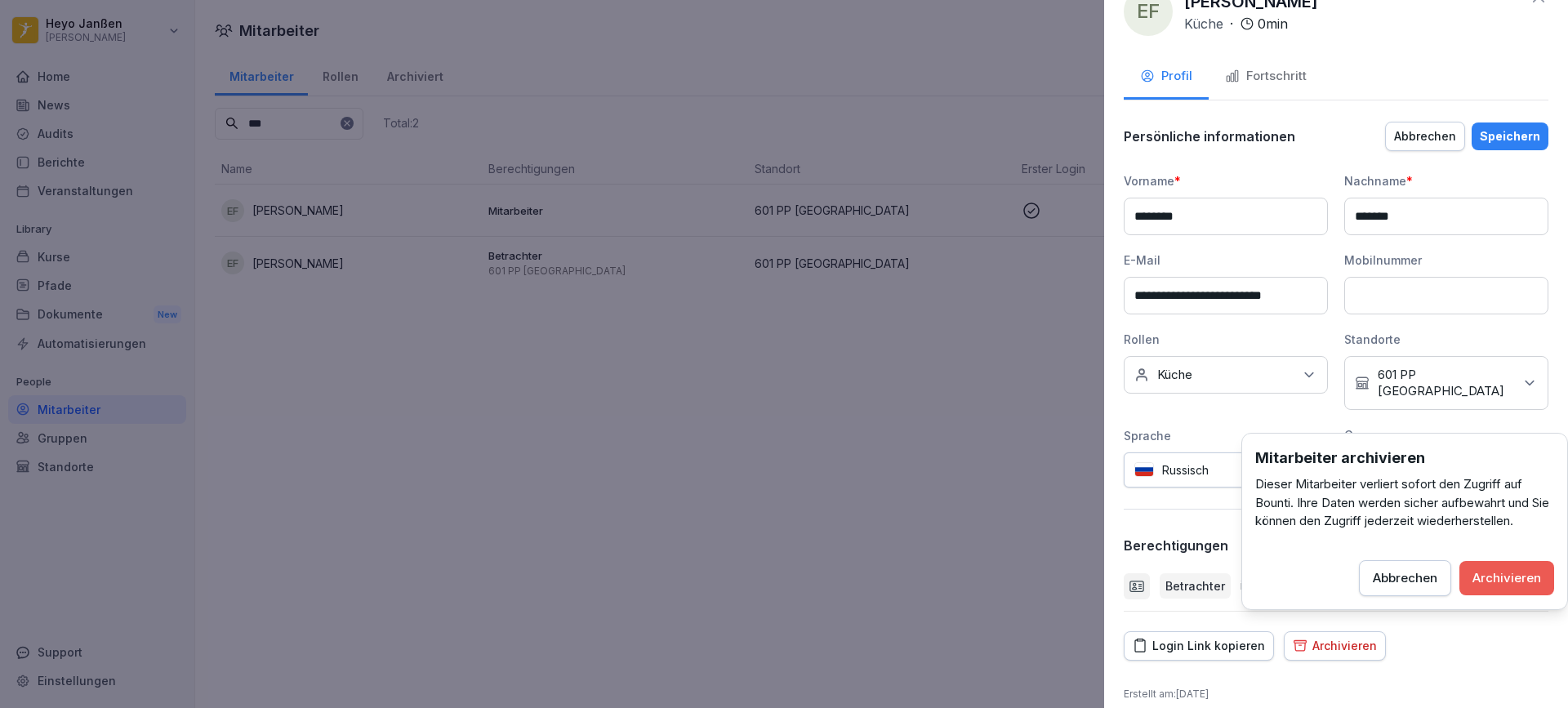
click at [1479, 575] on div "Archivieren" at bounding box center [1507, 578] width 69 height 18
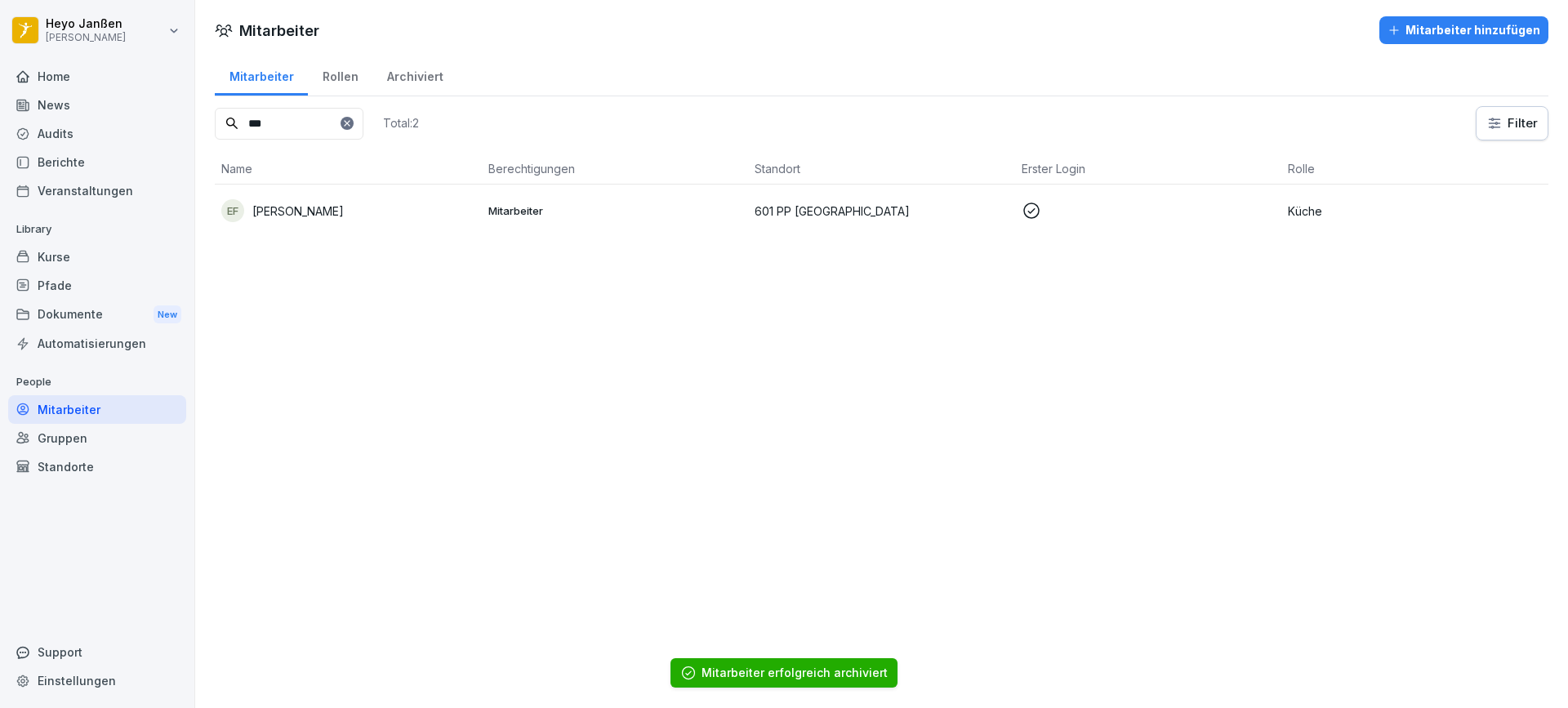
click at [640, 391] on div "Mitarbeiter Mitarbeiter hinzufügen Mitarbeiter Rollen Archiviert *** Total: 2 F…" at bounding box center [881, 354] width 1373 height 708
click at [328, 212] on p "[PERSON_NAME]" at bounding box center [298, 211] width 92 height 17
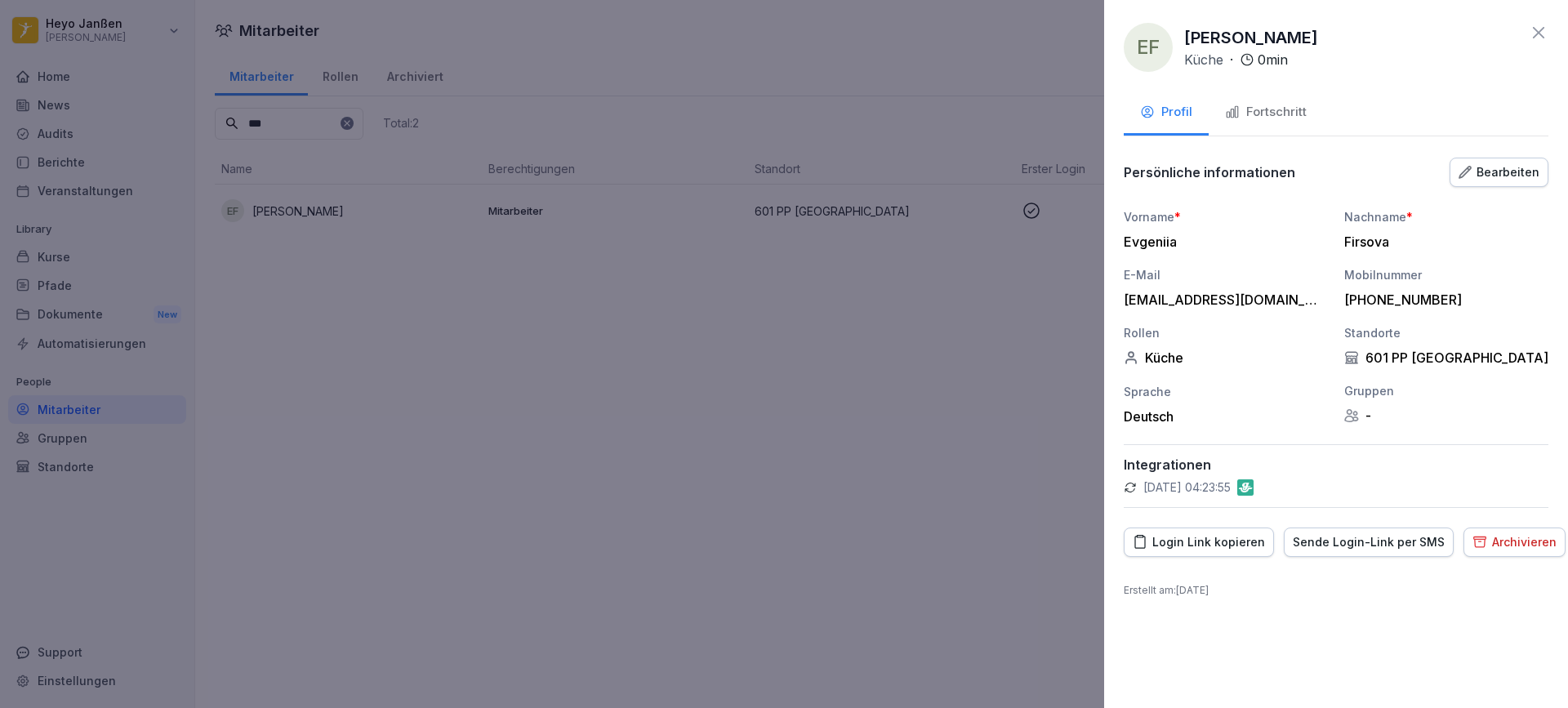
click at [1491, 168] on div "Bearbeiten" at bounding box center [1499, 173] width 81 height 18
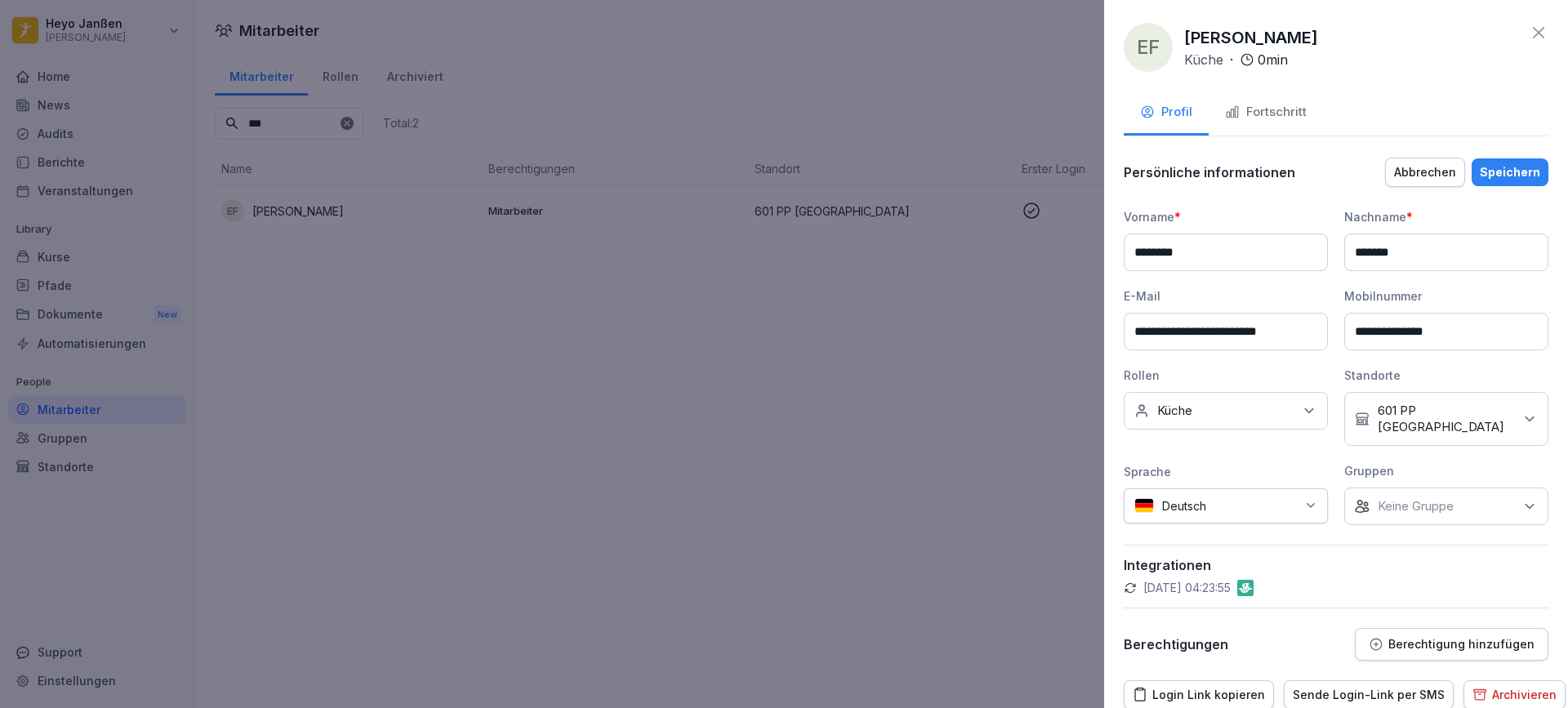
click at [1304, 499] on icon at bounding box center [1310, 505] width 13 height 13
type input "****"
click at [1253, 568] on div "Russisch" at bounding box center [1198, 569] width 131 height 36
click at [1499, 178] on div "Speichern" at bounding box center [1510, 173] width 60 height 18
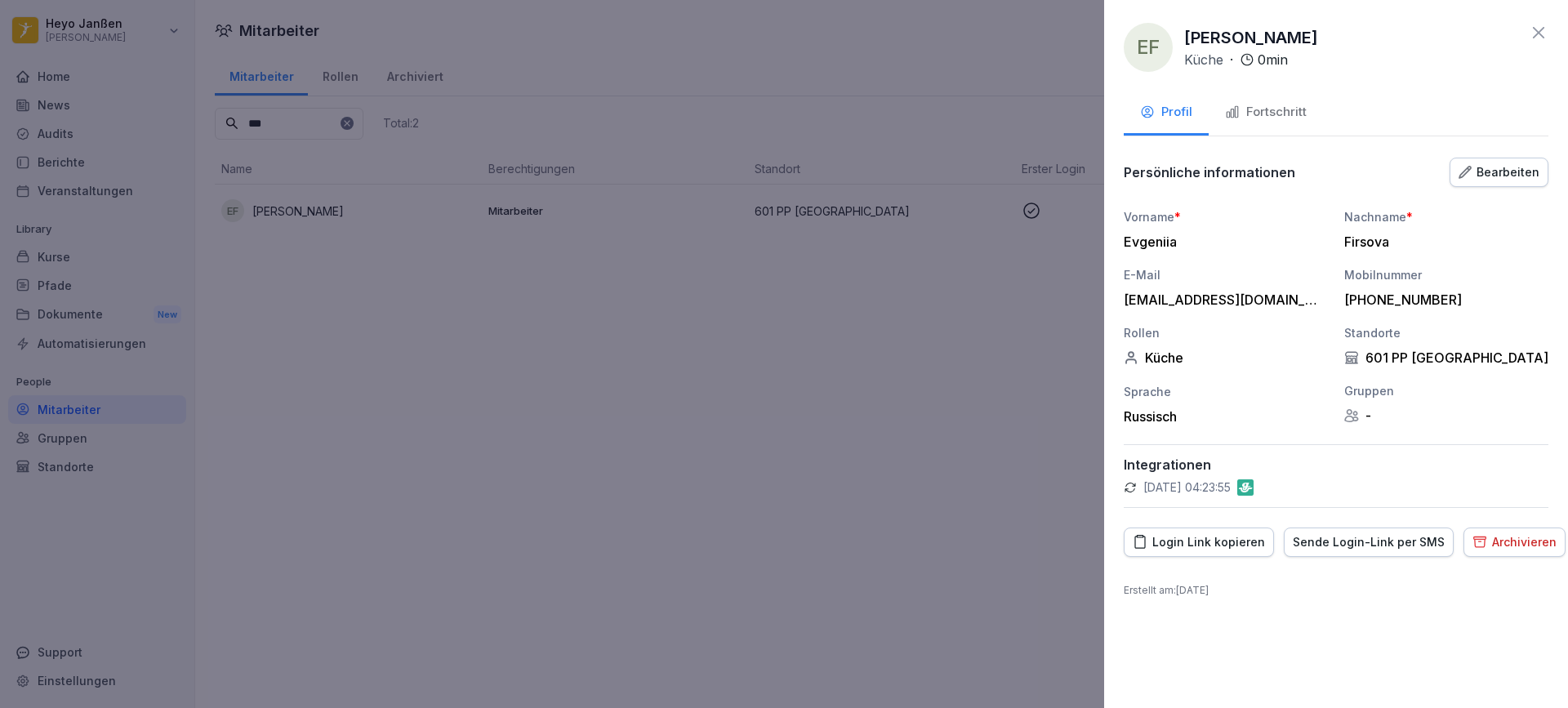
click at [1544, 31] on icon at bounding box center [1539, 33] width 20 height 20
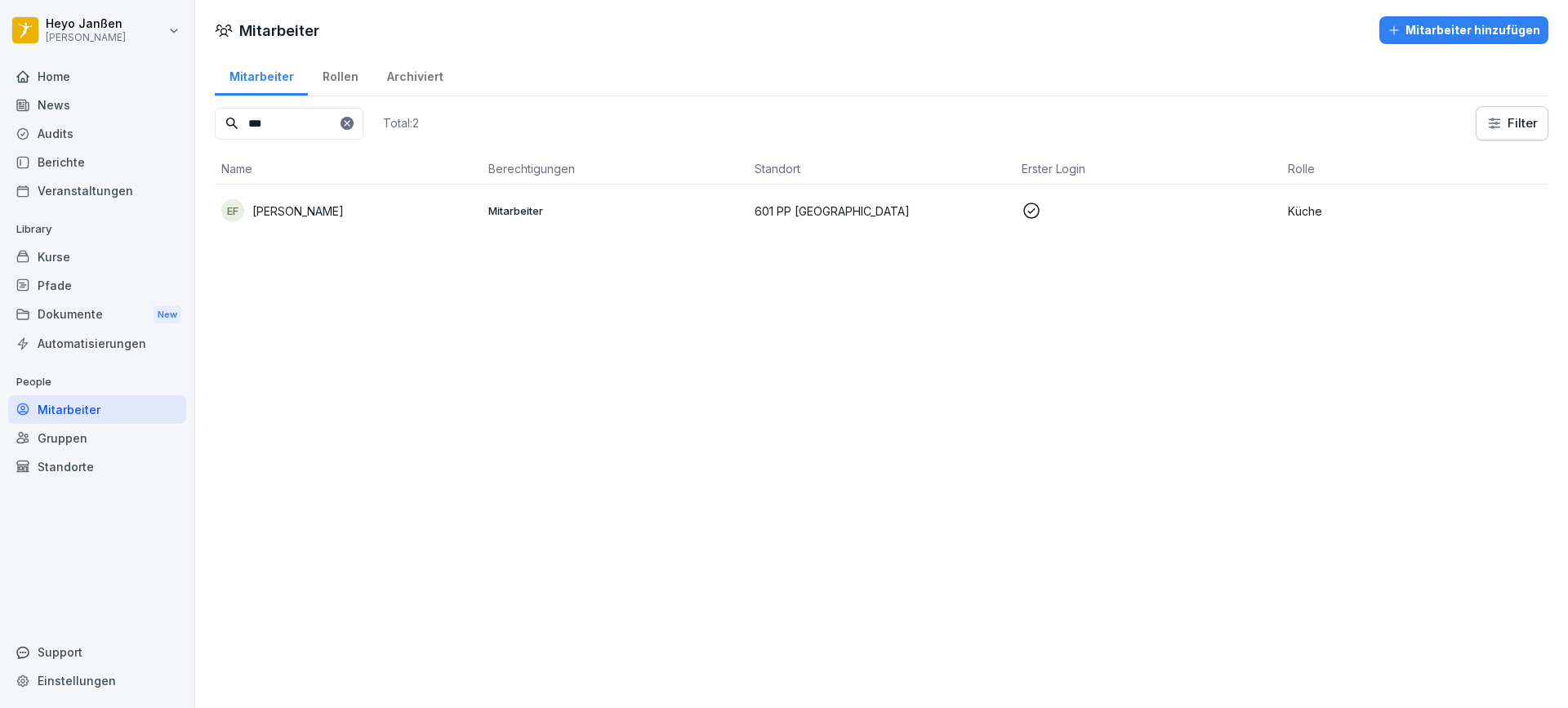
click at [352, 123] on icon at bounding box center [347, 123] width 10 height 10
